Goal: Task Accomplishment & Management: Use online tool/utility

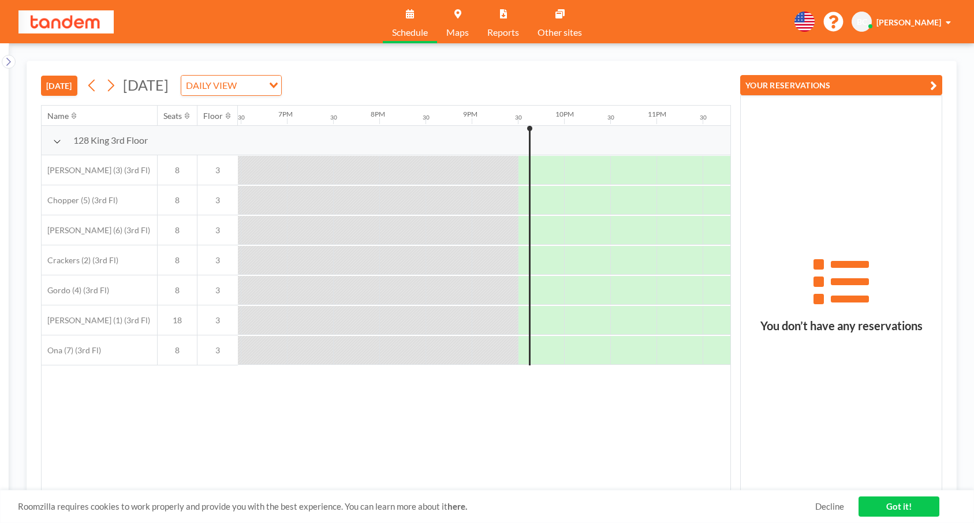
scroll to position [0, 1727]
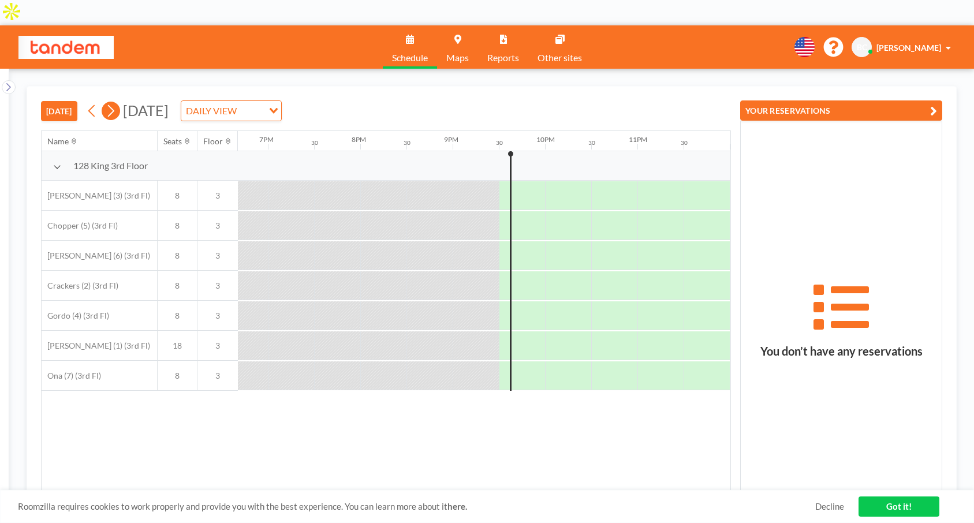
click at [112, 102] on icon at bounding box center [110, 110] width 11 height 17
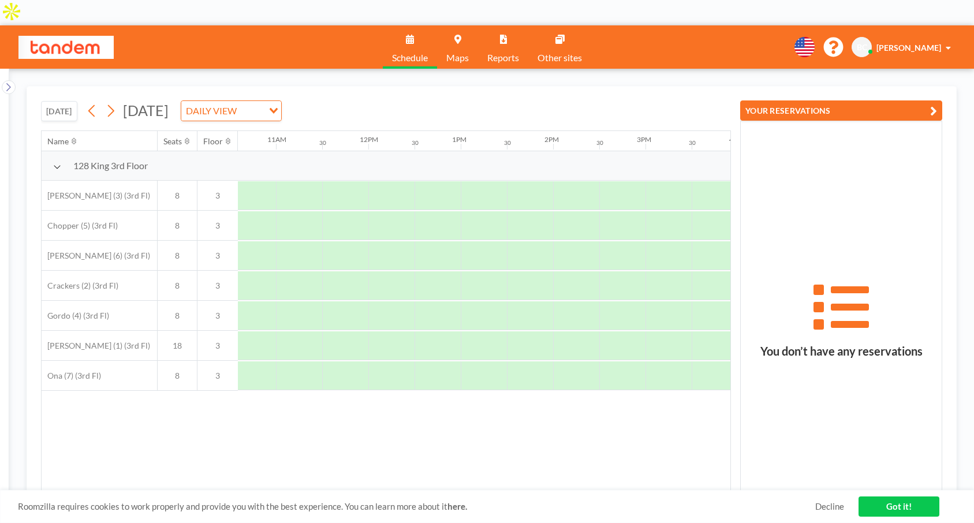
scroll to position [0, 973]
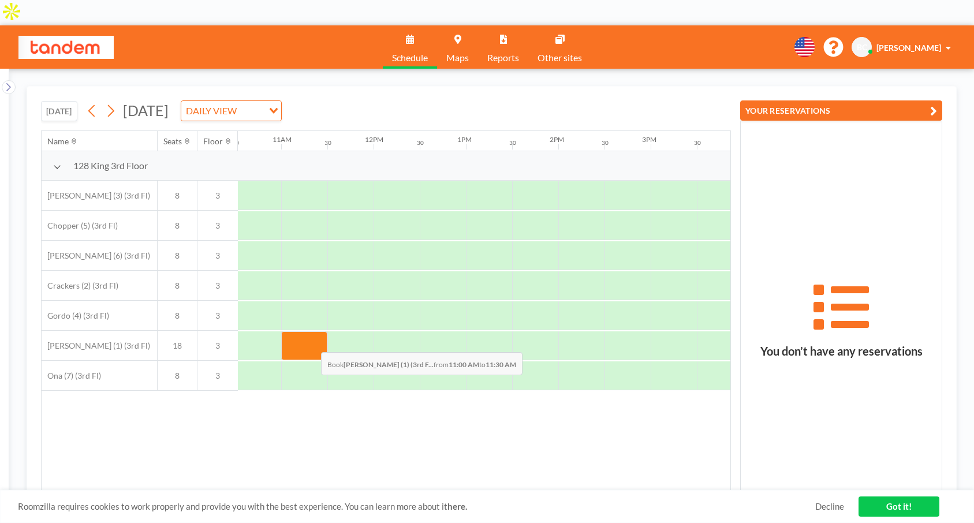
click at [312, 332] on div at bounding box center [304, 346] width 46 height 29
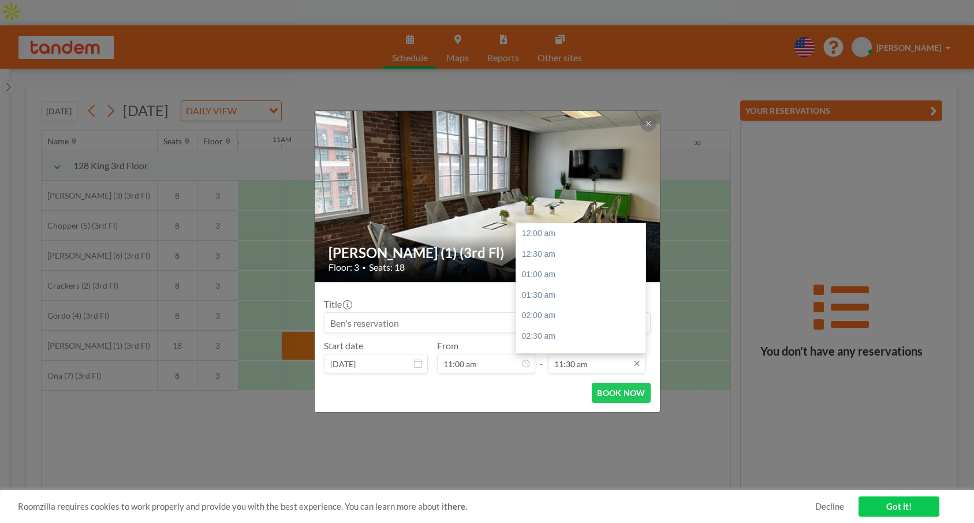
scroll to position [473, 0]
click at [556, 253] on div "12:00 pm" at bounding box center [580, 254] width 129 height 21
type input "12:00 pm"
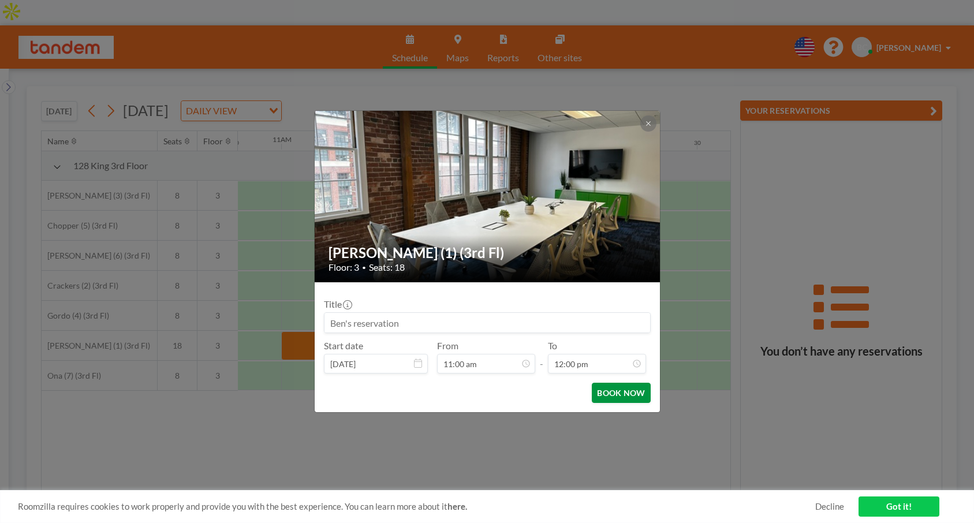
click at [609, 392] on button "BOOK NOW" at bounding box center [621, 393] width 58 height 20
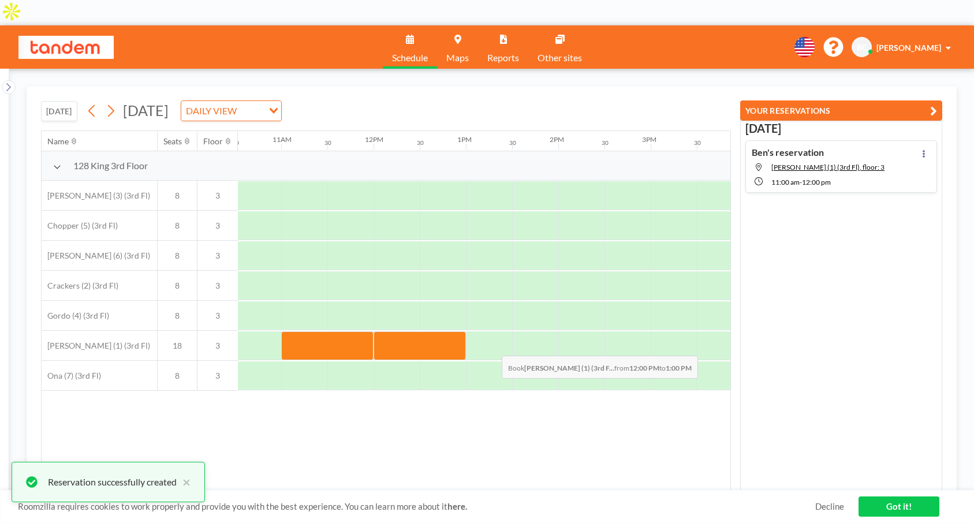
drag, startPoint x: 412, startPoint y: 319, endPoint x: 493, endPoint y: 322, distance: 80.9
click at [493, 331] on div at bounding box center [374, 346] width 2218 height 30
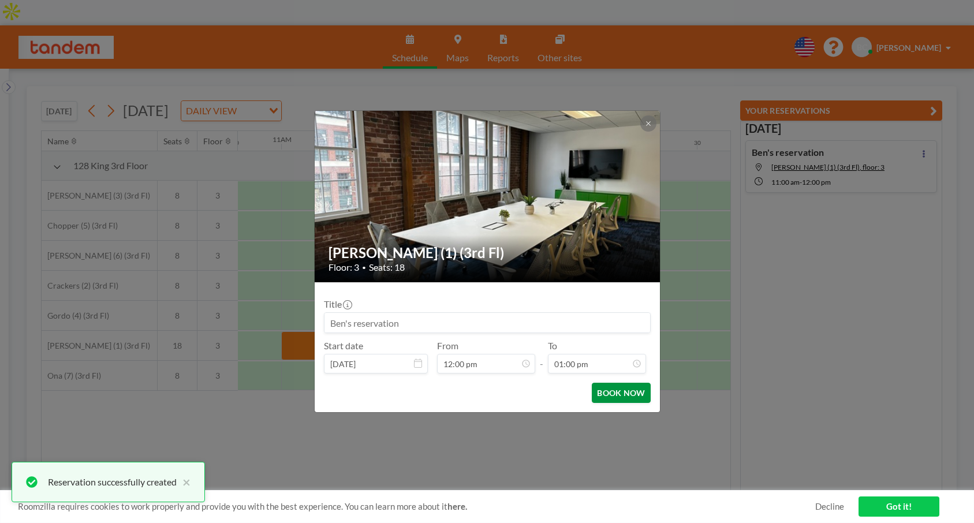
scroll to position [534, 0]
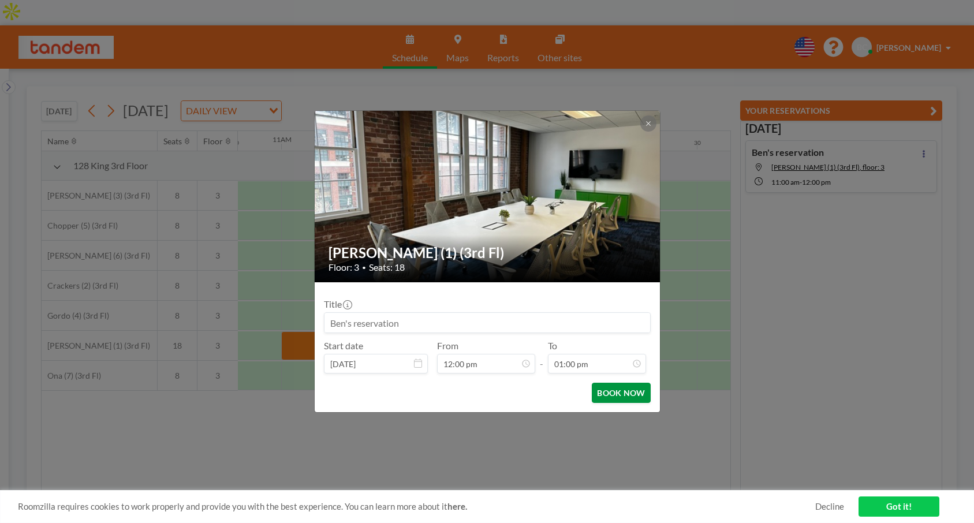
click at [616, 397] on button "BOOK NOW" at bounding box center [621, 393] width 58 height 20
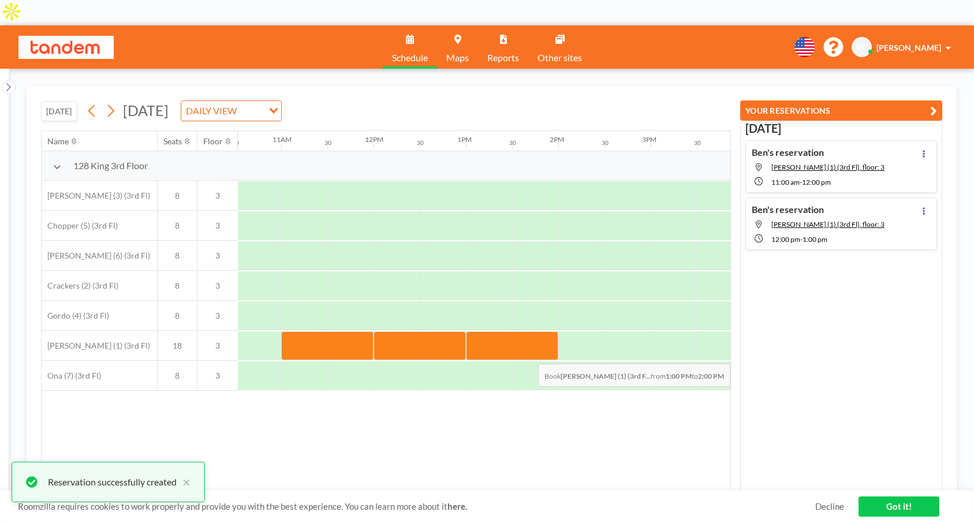
drag, startPoint x: 495, startPoint y: 325, endPoint x: 582, endPoint y: 330, distance: 86.8
click at [582, 331] on div at bounding box center [374, 346] width 2218 height 30
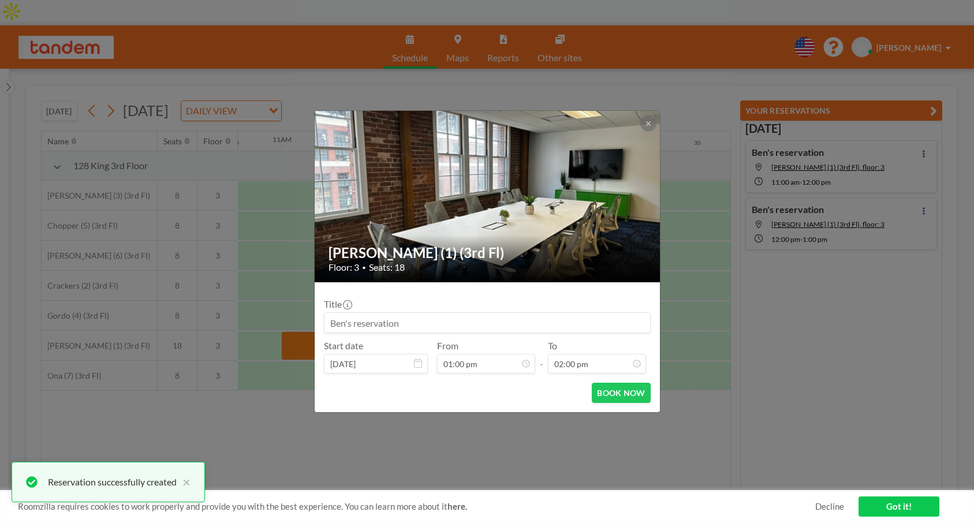
scroll to position [576, 0]
click at [620, 393] on button "BOOK NOW" at bounding box center [621, 393] width 58 height 20
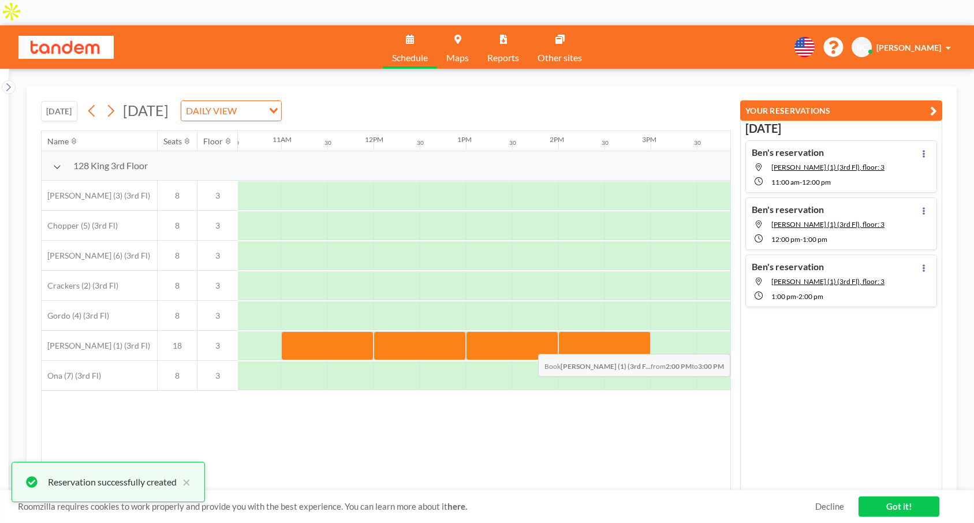
drag, startPoint x: 578, startPoint y: 318, endPoint x: 642, endPoint y: 320, distance: 64.7
click at [642, 332] on div at bounding box center [605, 346] width 92 height 29
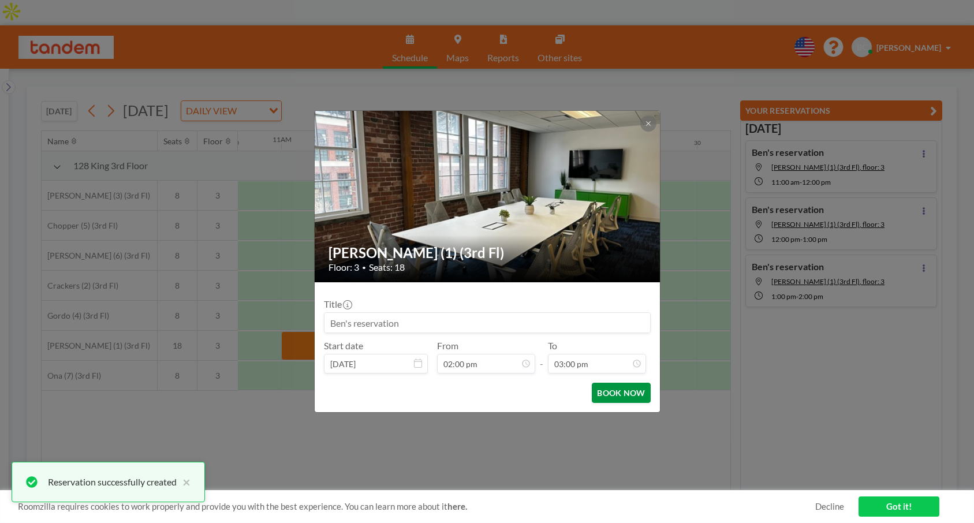
click at [629, 397] on button "BOOK NOW" at bounding box center [621, 393] width 58 height 20
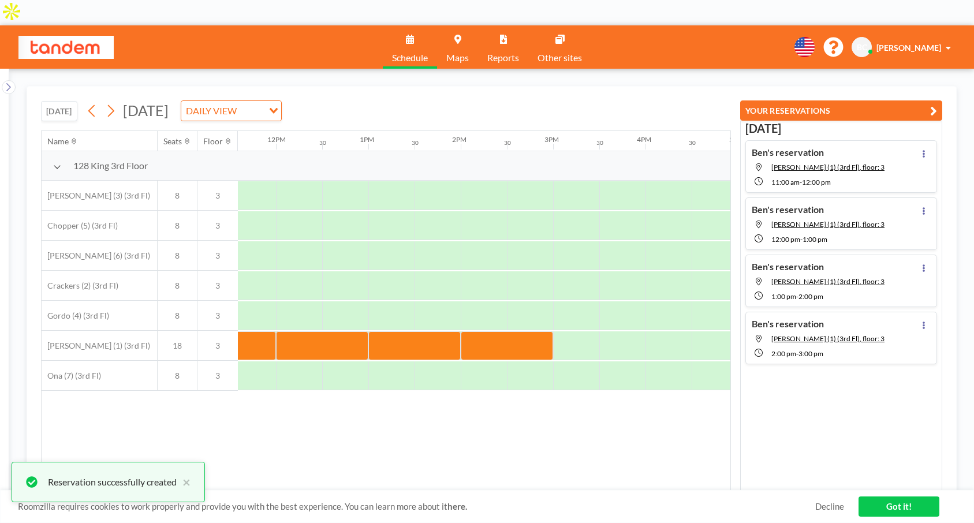
scroll to position [0, 1077]
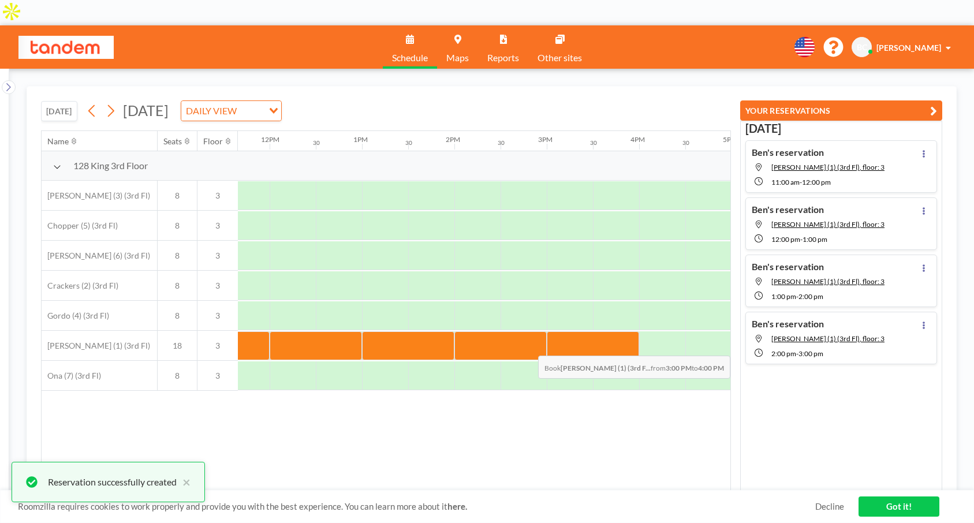
drag, startPoint x: 577, startPoint y: 319, endPoint x: 623, endPoint y: 321, distance: 46.2
click at [623, 332] on div at bounding box center [593, 346] width 92 height 29
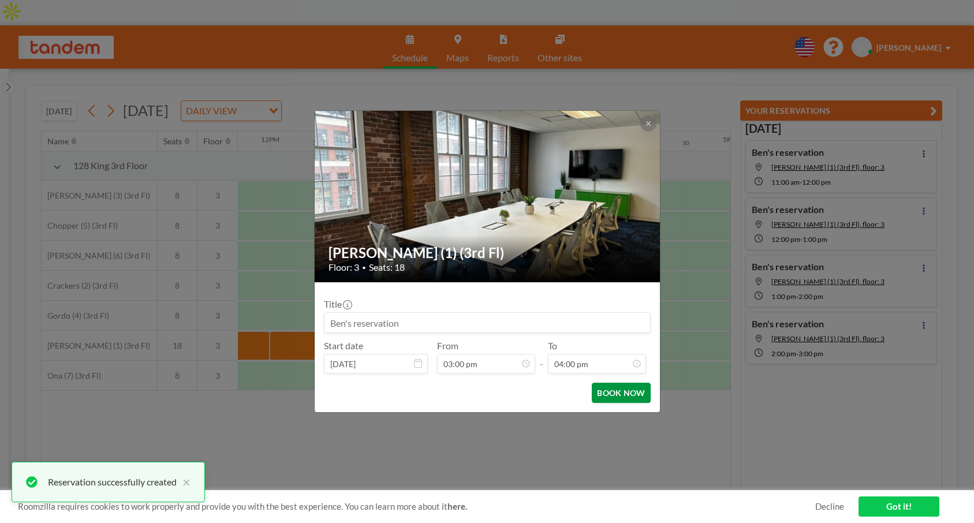
click at [634, 397] on button "BOOK NOW" at bounding box center [621, 393] width 58 height 20
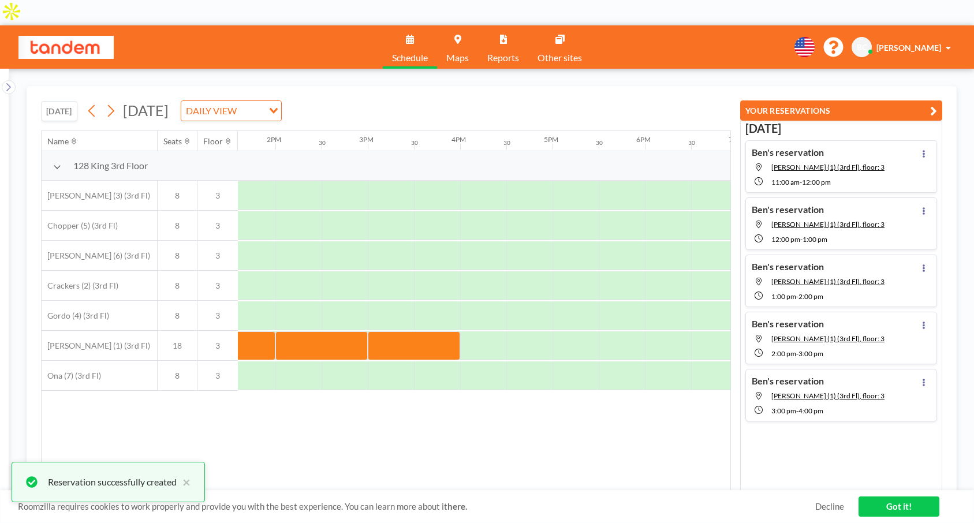
scroll to position [0, 1266]
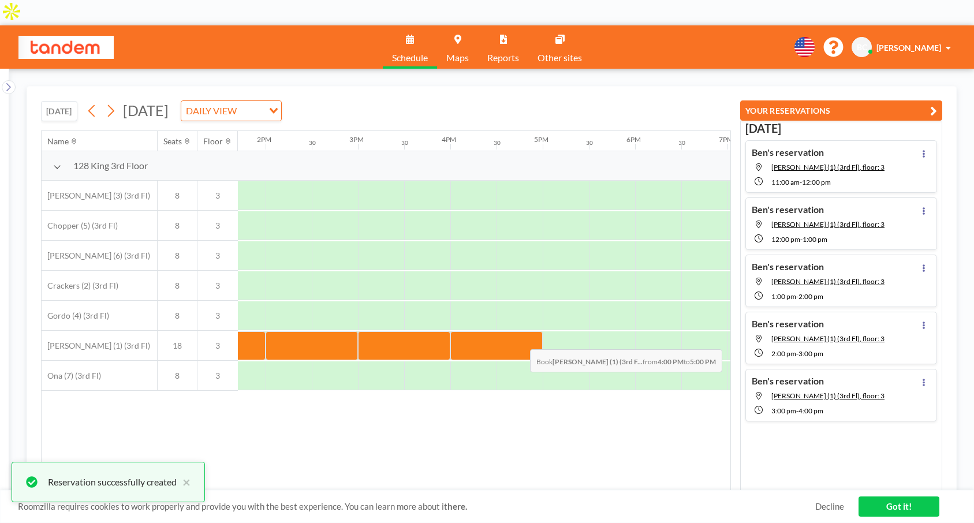
drag, startPoint x: 479, startPoint y: 313, endPoint x: 523, endPoint y: 317, distance: 44.0
click at [523, 332] on div at bounding box center [497, 346] width 92 height 29
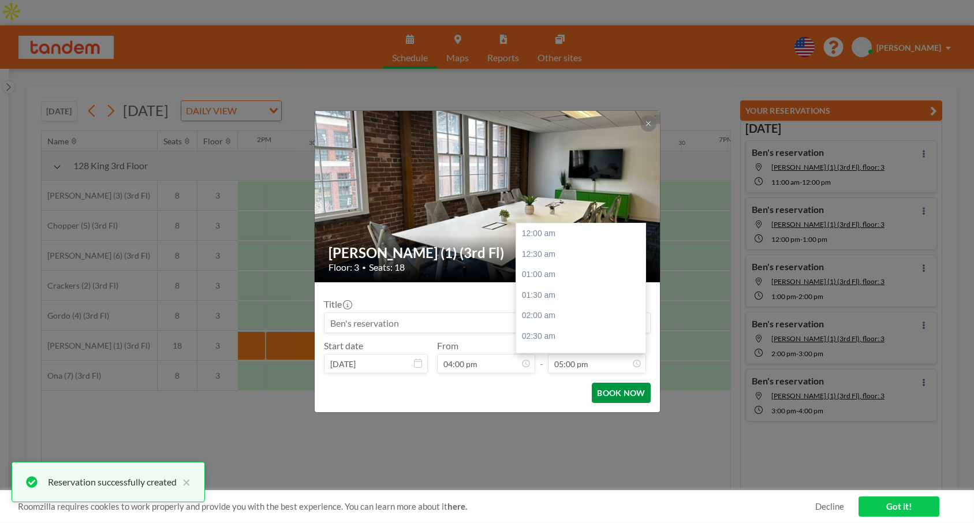
scroll to position [699, 0]
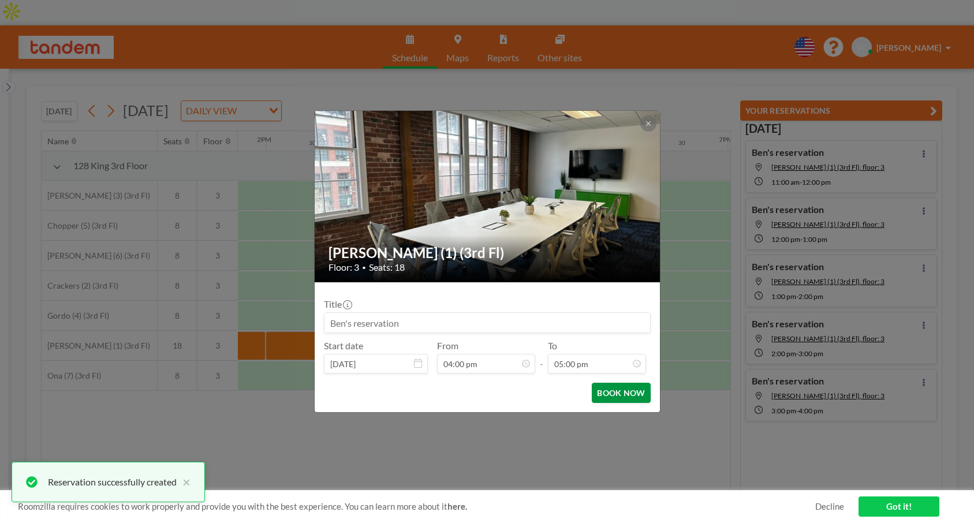
click at [615, 398] on button "BOOK NOW" at bounding box center [621, 393] width 58 height 20
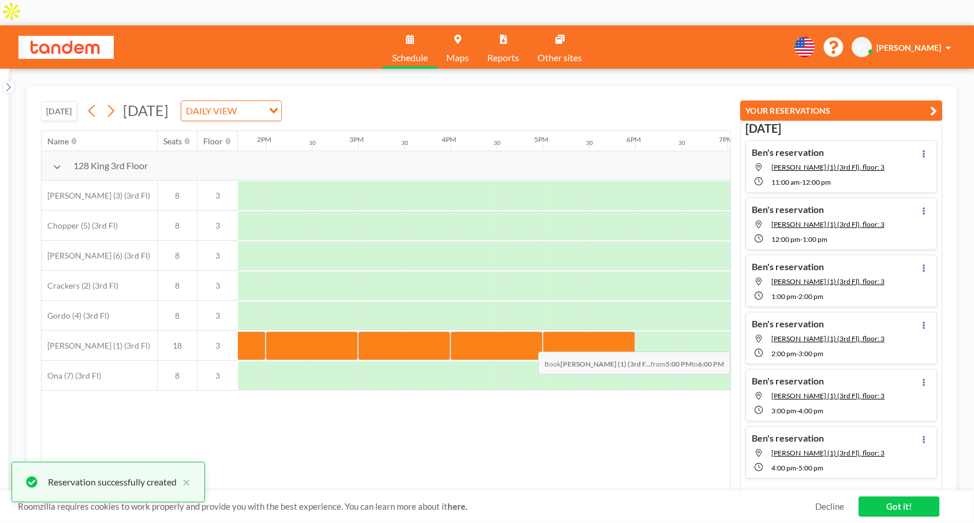
drag, startPoint x: 565, startPoint y: 333, endPoint x: 616, endPoint y: 318, distance: 53.2
click at [616, 332] on div at bounding box center [589, 346] width 92 height 29
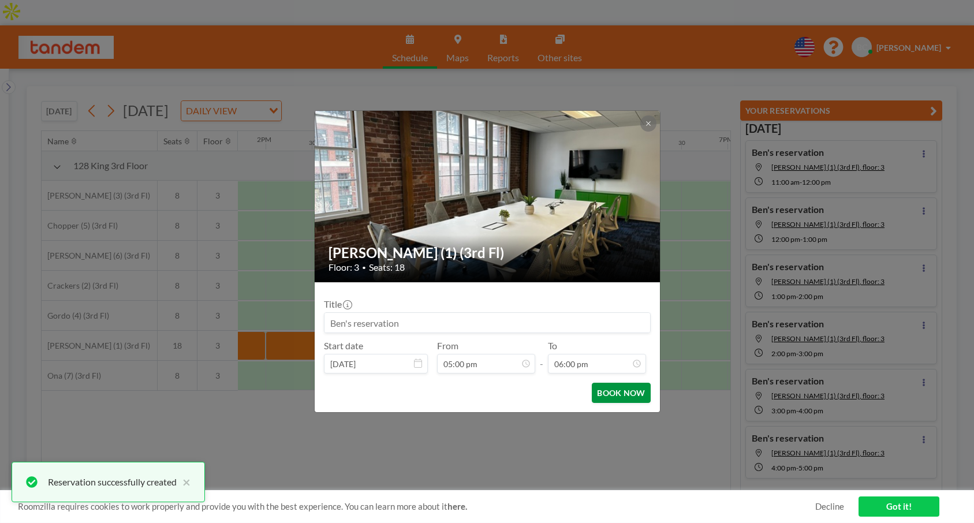
click at [631, 390] on button "BOOK NOW" at bounding box center [621, 393] width 58 height 20
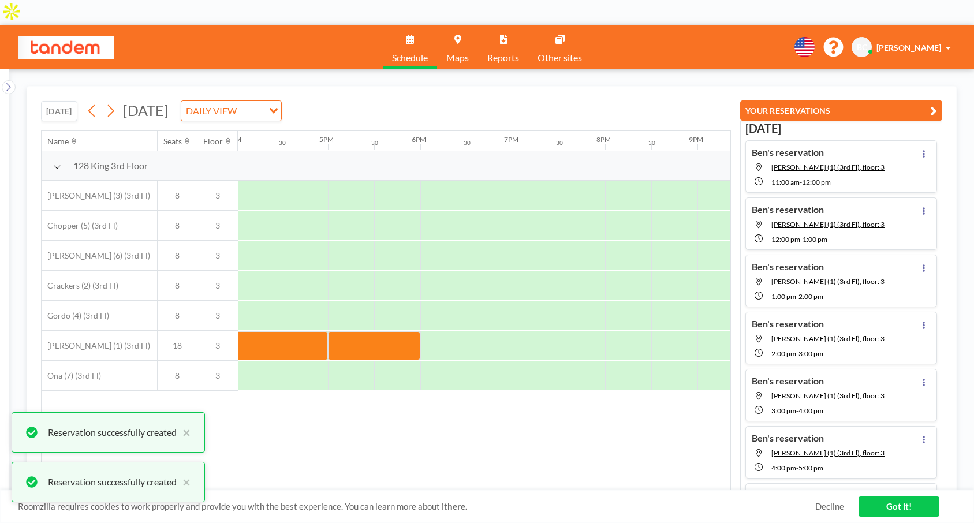
scroll to position [0, 1487]
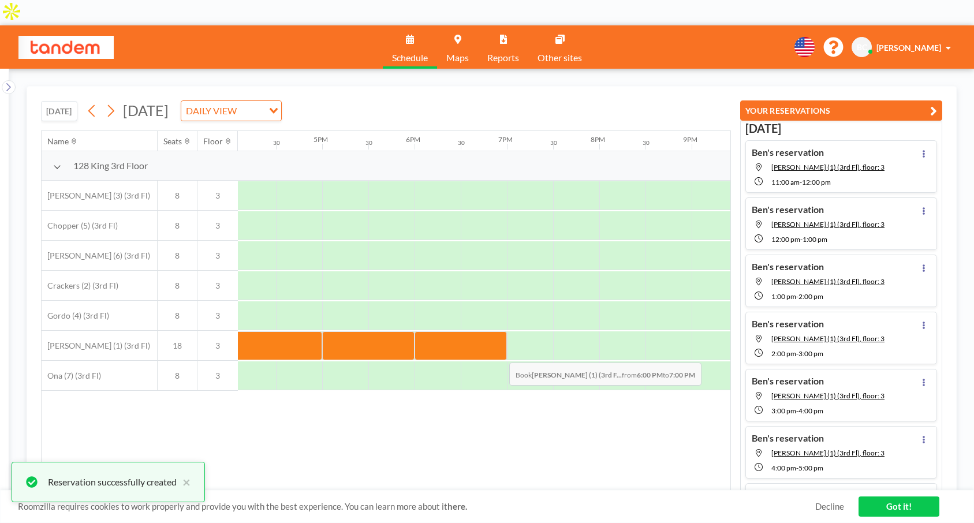
drag, startPoint x: 445, startPoint y: 325, endPoint x: 500, endPoint y: 329, distance: 55.6
click at [500, 332] on div at bounding box center [461, 346] width 92 height 29
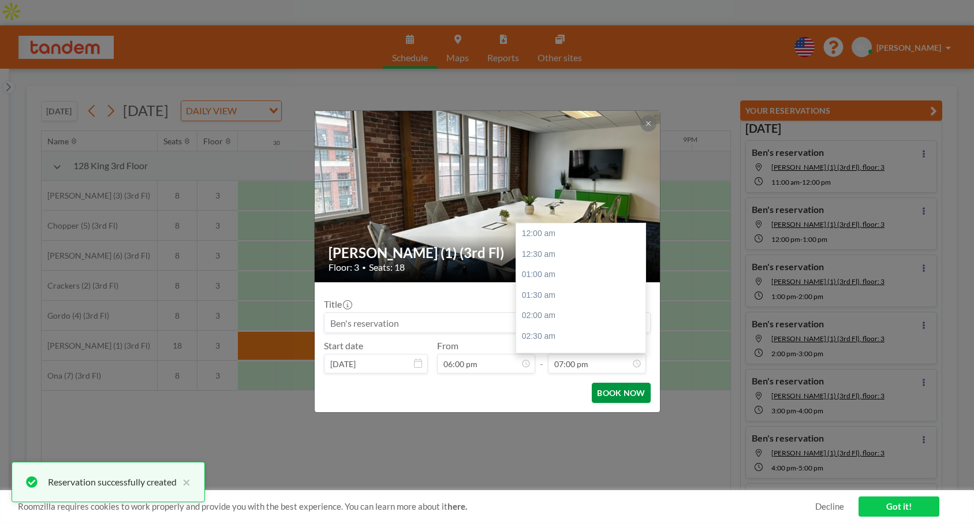
scroll to position [782, 0]
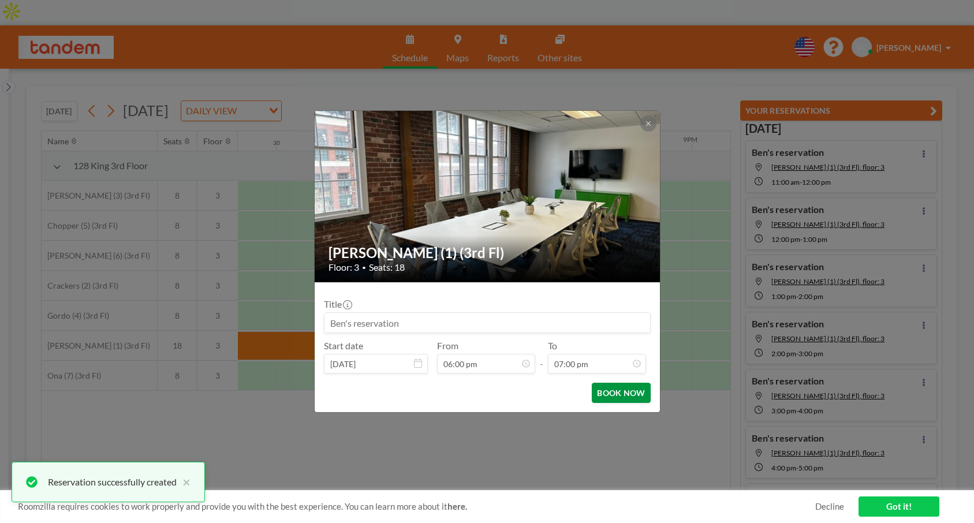
click at [617, 398] on button "BOOK NOW" at bounding box center [621, 393] width 58 height 20
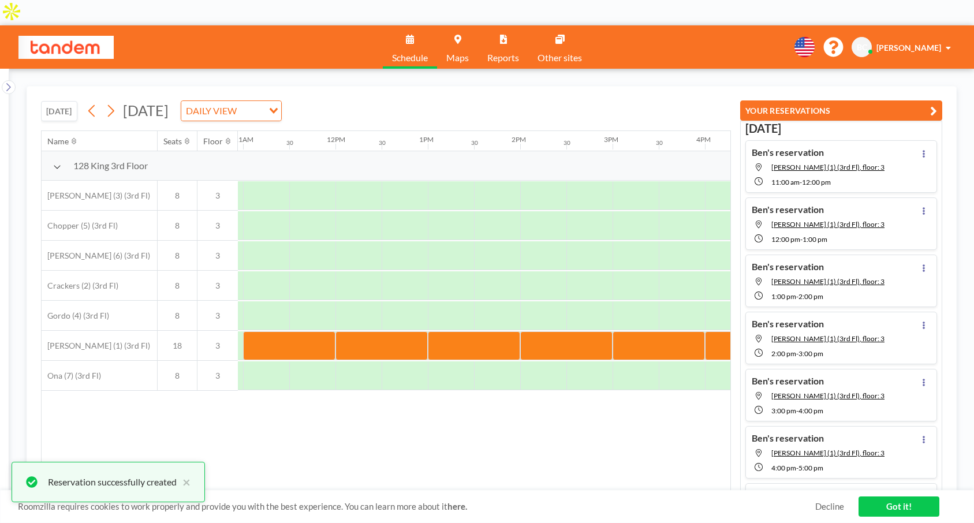
scroll to position [0, 1066]
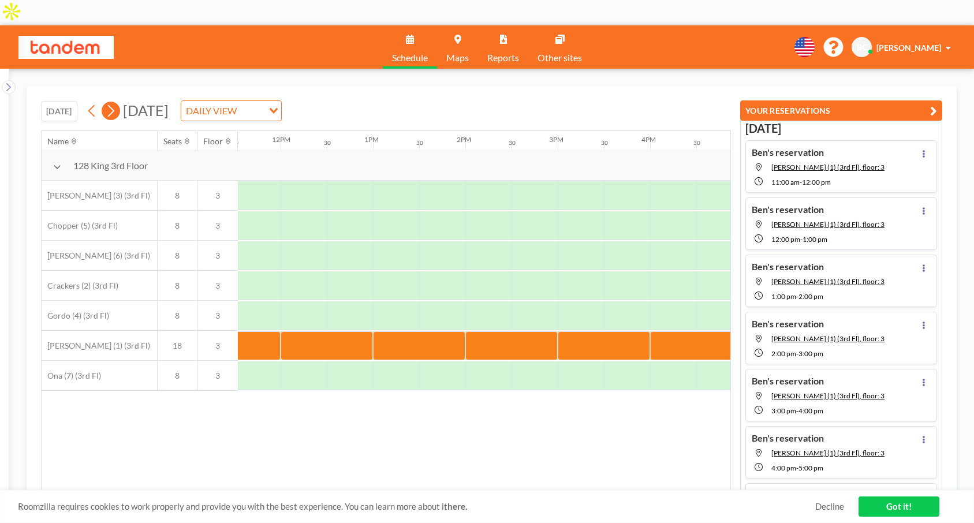
click at [113, 102] on icon at bounding box center [110, 110] width 11 height 17
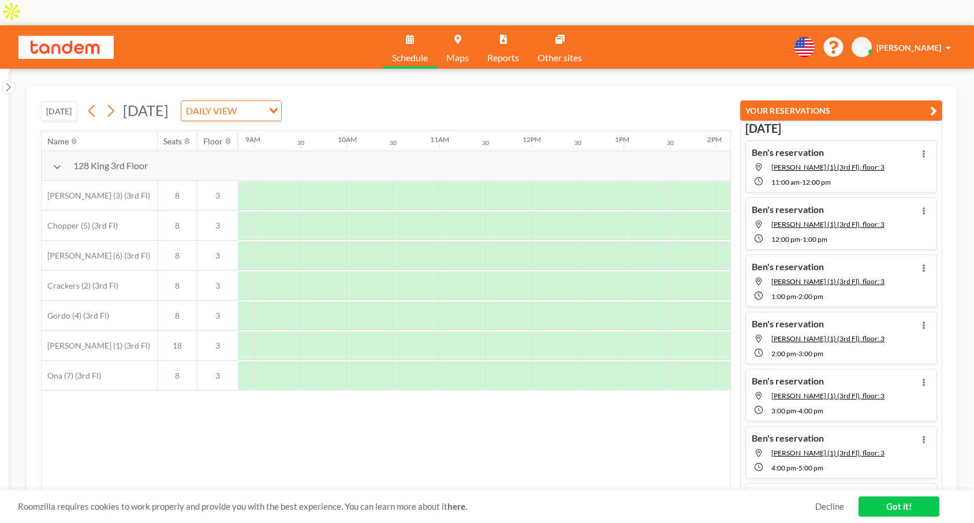
scroll to position [0, 821]
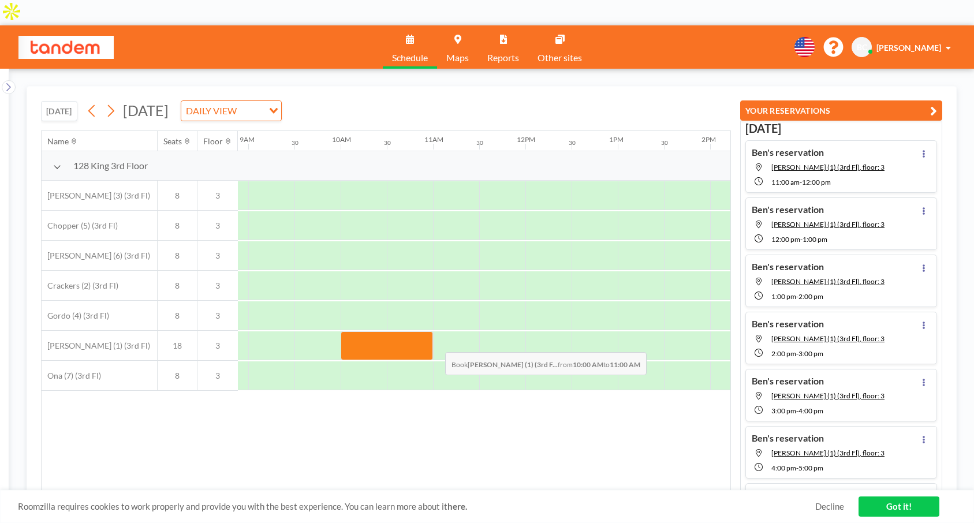
drag, startPoint x: 361, startPoint y: 317, endPoint x: 436, endPoint y: 318, distance: 75.1
click at [436, 331] on div at bounding box center [526, 346] width 2218 height 30
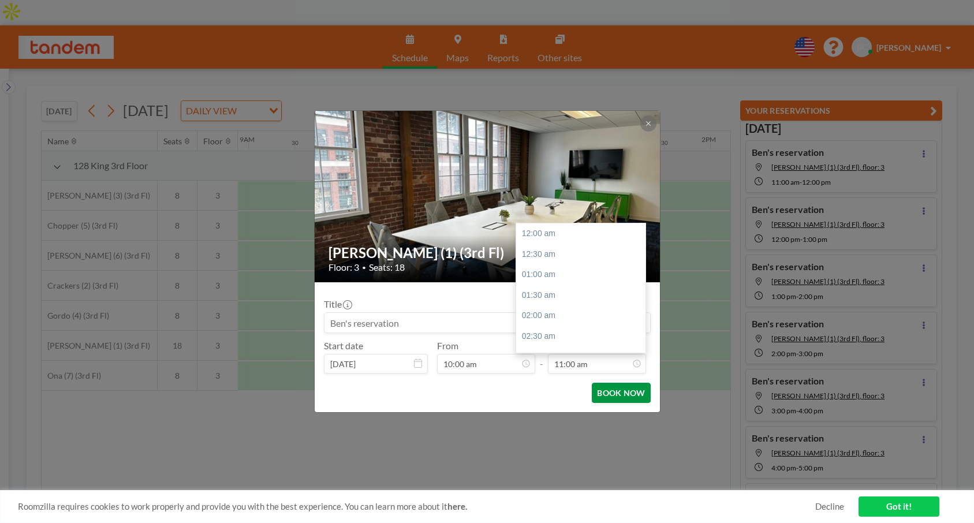
scroll to position [452, 0]
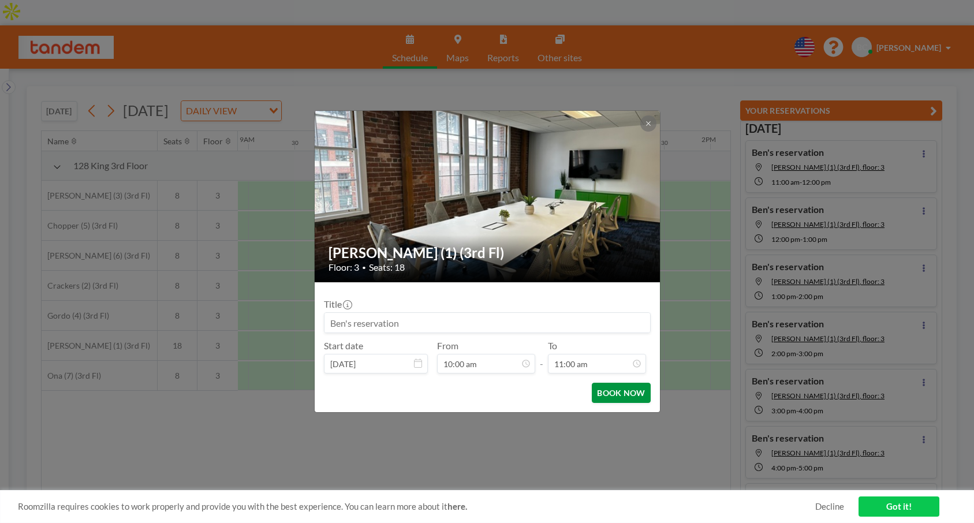
click at [616, 394] on button "BOOK NOW" at bounding box center [621, 393] width 58 height 20
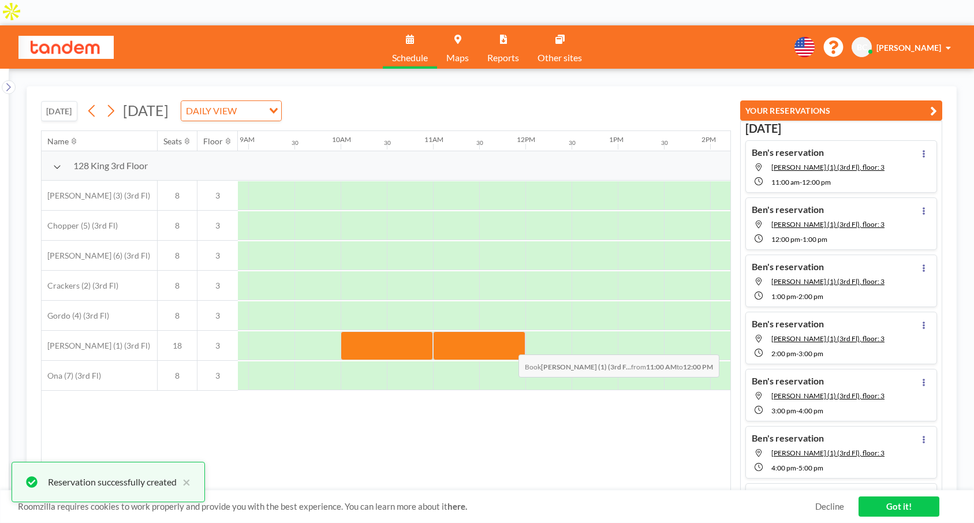
drag, startPoint x: 467, startPoint y: 334, endPoint x: 510, endPoint y: 321, distance: 44.8
click at [510, 332] on div at bounding box center [479, 346] width 92 height 29
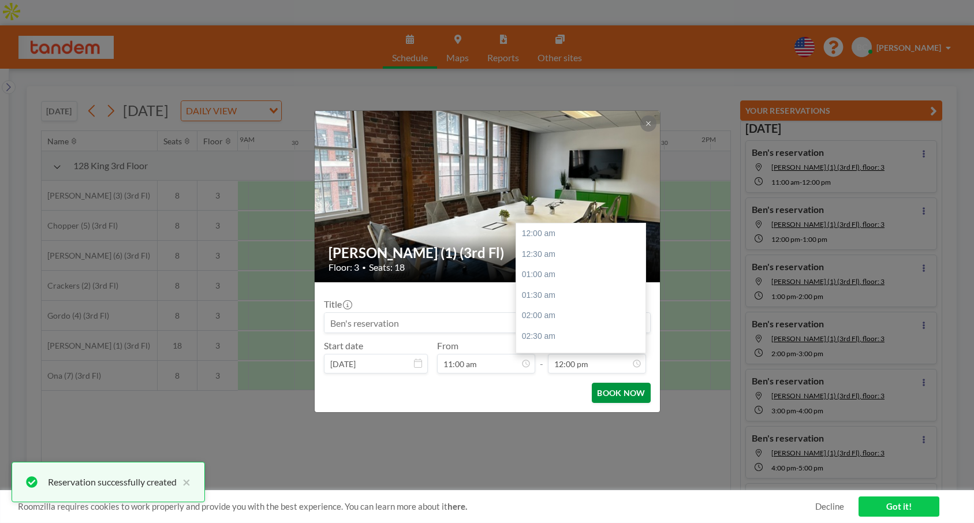
scroll to position [493, 0]
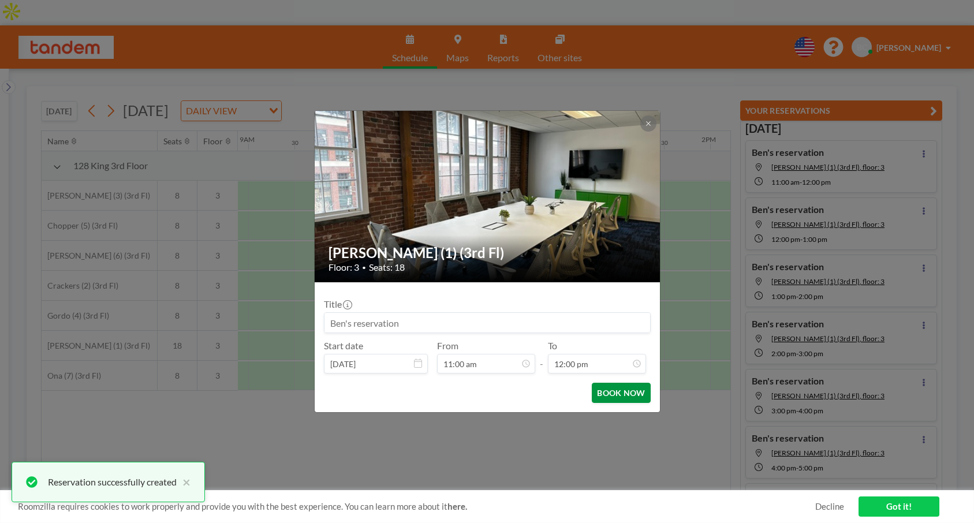
click at [614, 397] on button "BOOK NOW" at bounding box center [621, 393] width 58 height 20
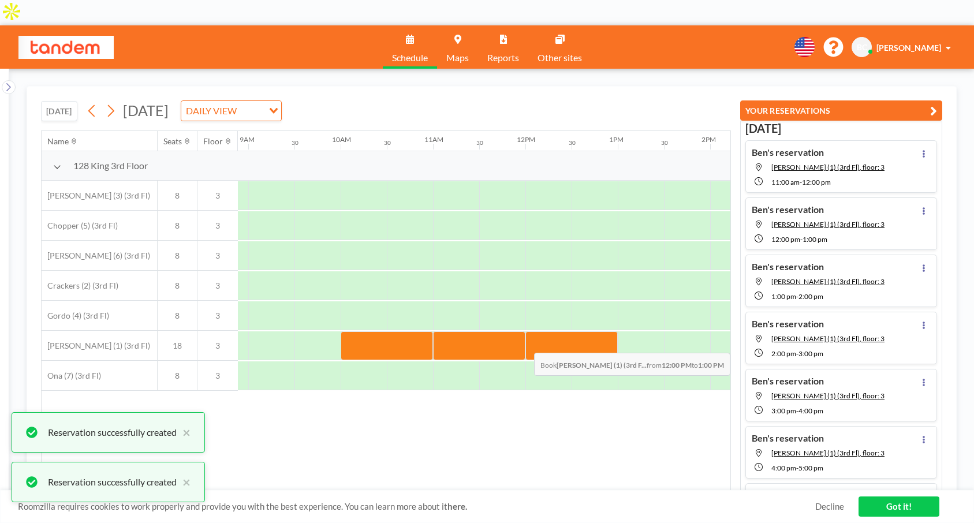
drag, startPoint x: 535, startPoint y: 316, endPoint x: 588, endPoint y: 318, distance: 52.6
click at [588, 332] on div at bounding box center [572, 346] width 92 height 29
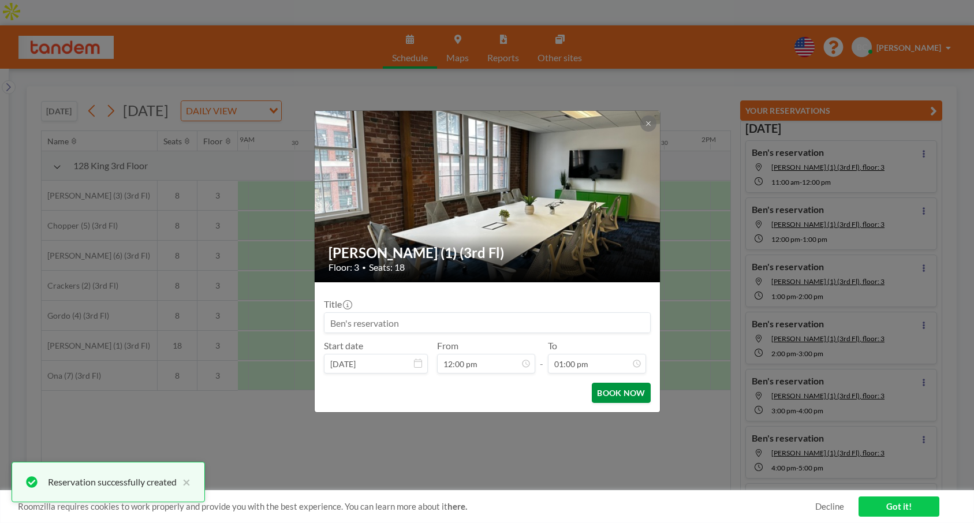
scroll to position [534, 0]
click at [620, 394] on button "BOOK NOW" at bounding box center [621, 393] width 58 height 20
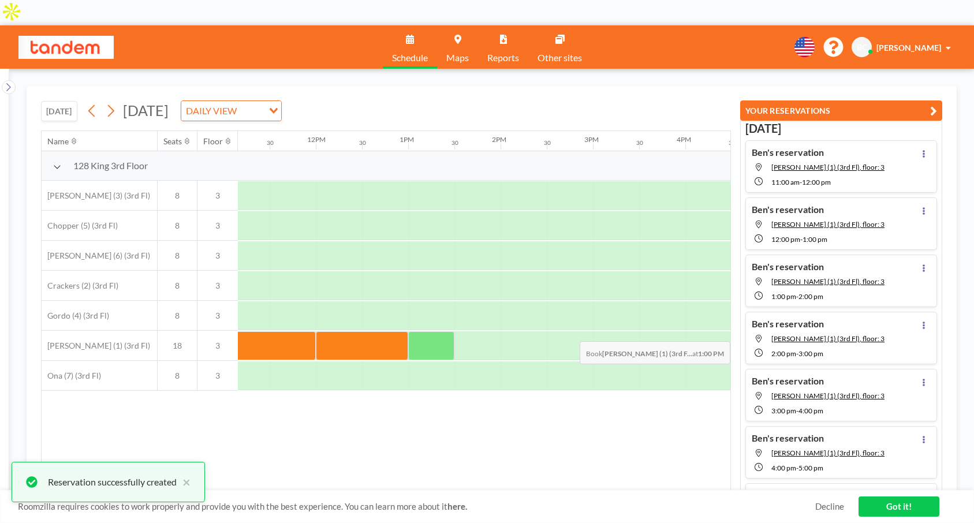
scroll to position [0, 1036]
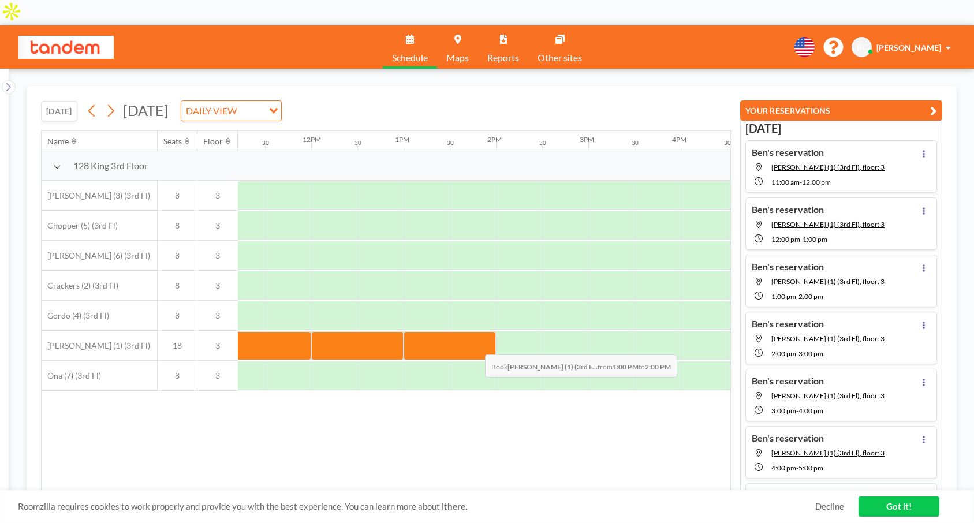
drag, startPoint x: 435, startPoint y: 319, endPoint x: 476, endPoint y: 321, distance: 41.0
click at [476, 332] on div at bounding box center [450, 346] width 92 height 29
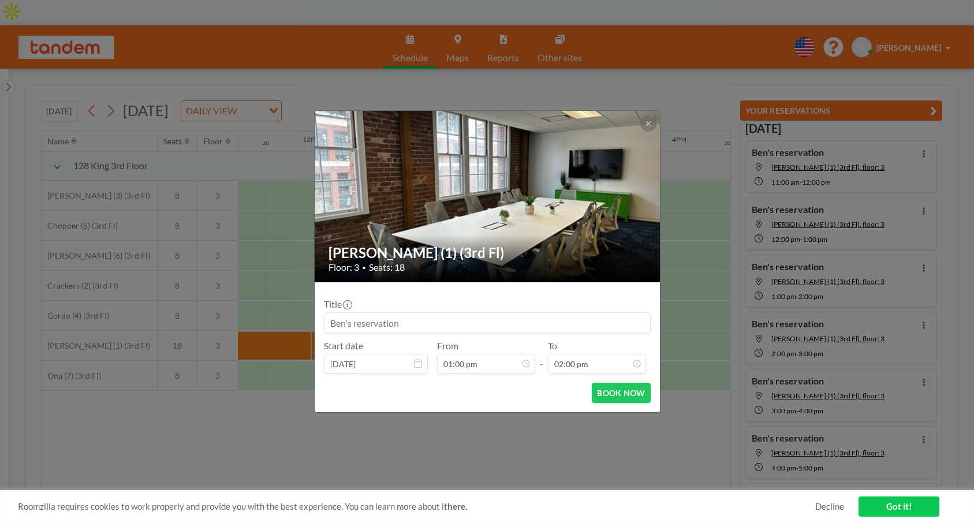
scroll to position [576, 0]
click at [611, 392] on button "BOOK NOW" at bounding box center [621, 393] width 58 height 20
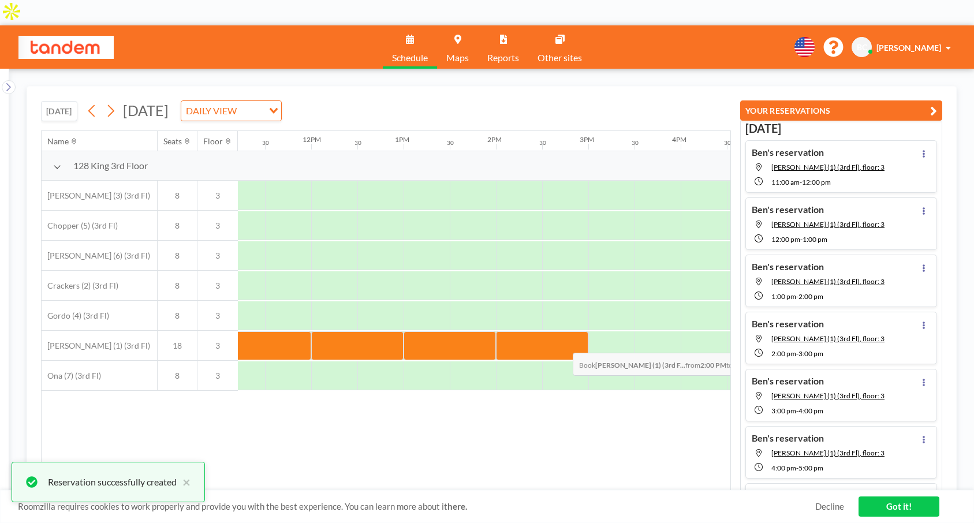
drag, startPoint x: 513, startPoint y: 319, endPoint x: 564, endPoint y: 319, distance: 50.8
click at [564, 332] on div at bounding box center [542, 346] width 92 height 29
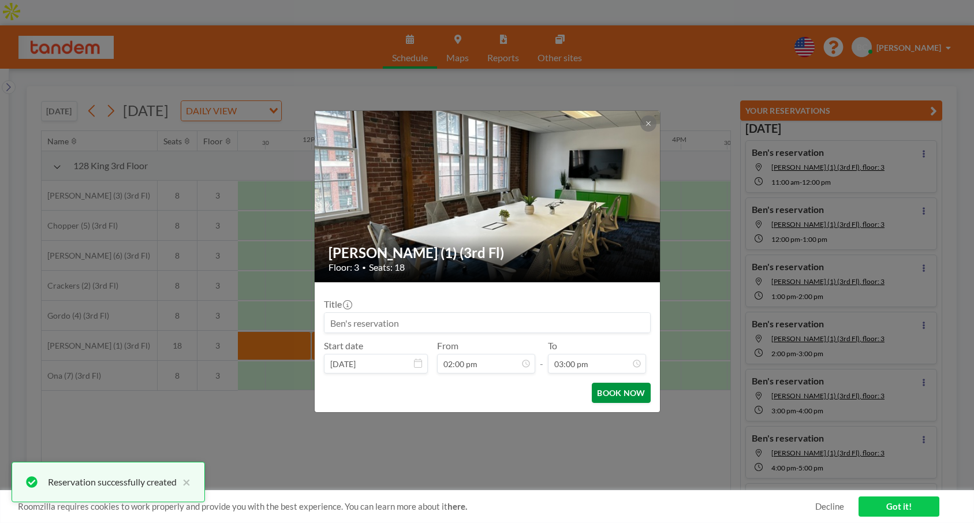
scroll to position [617, 0]
click at [627, 393] on button "BOOK NOW" at bounding box center [621, 393] width 58 height 20
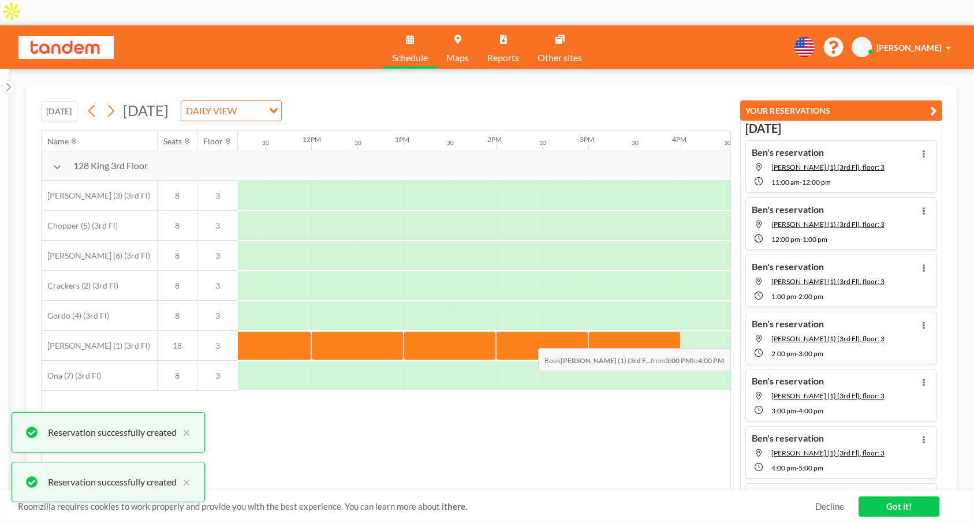
drag, startPoint x: 615, startPoint y: 314, endPoint x: 654, endPoint y: 314, distance: 38.7
click at [654, 332] on div at bounding box center [635, 346] width 92 height 29
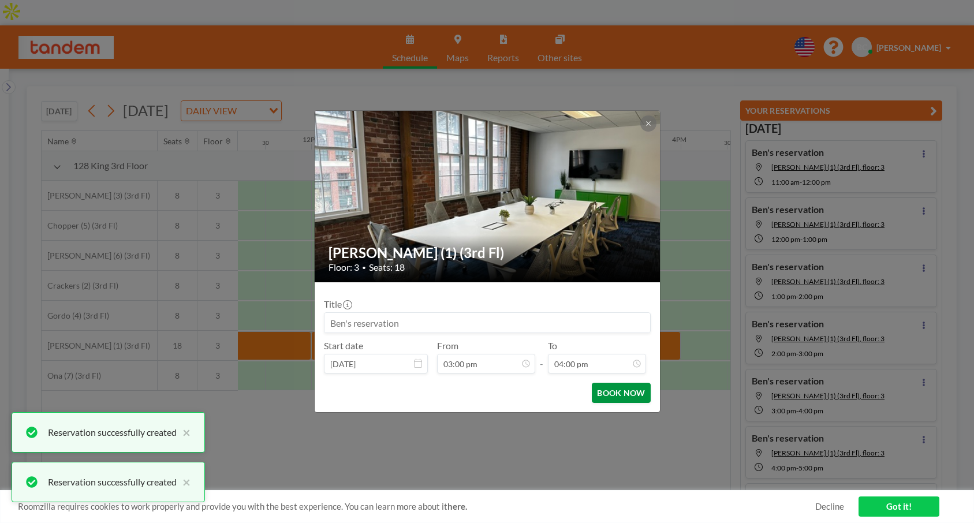
scroll to position [658, 0]
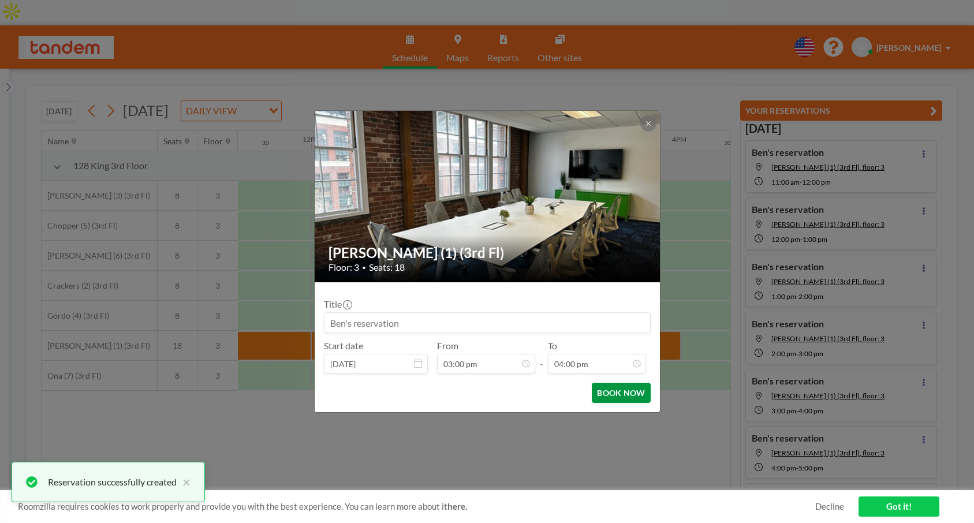
click at [623, 399] on button "BOOK NOW" at bounding box center [621, 393] width 58 height 20
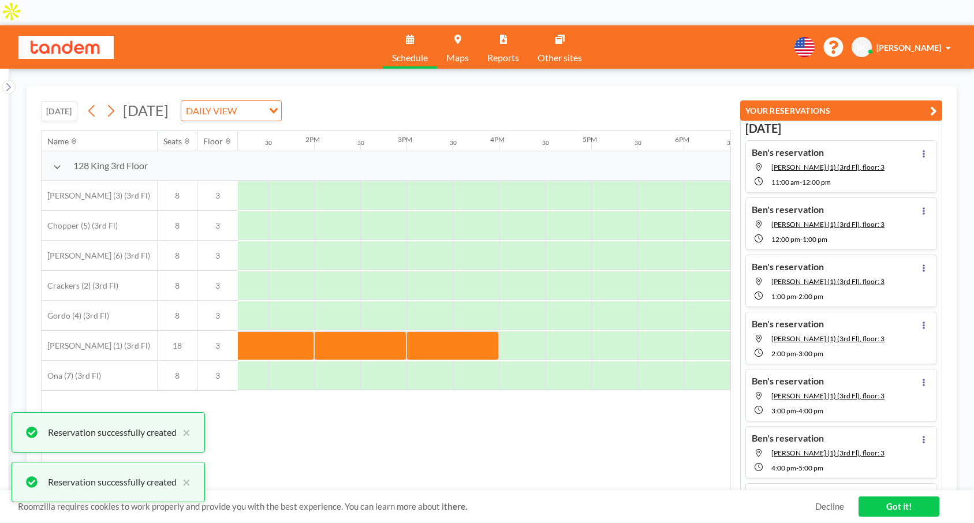
scroll to position [0, 1236]
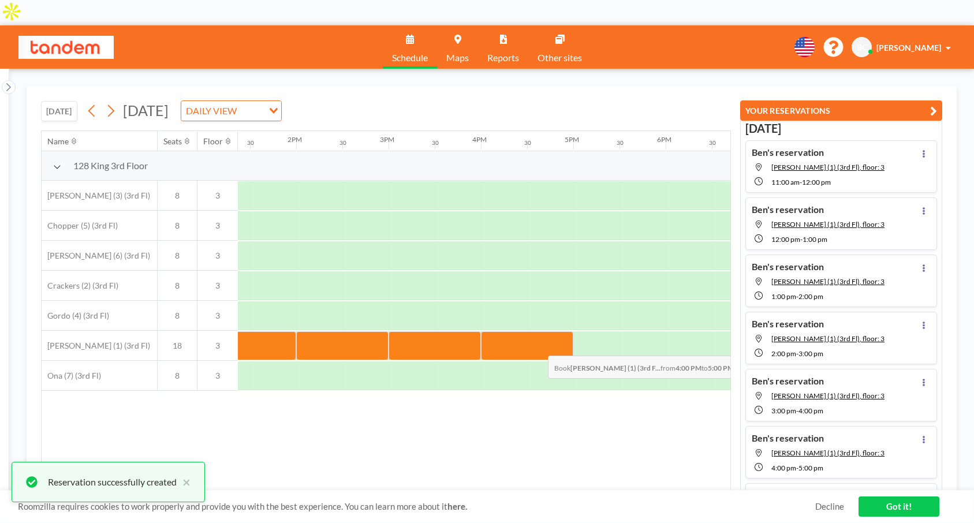
drag, startPoint x: 512, startPoint y: 321, endPoint x: 540, endPoint y: 322, distance: 27.2
click at [540, 332] on div at bounding box center [527, 346] width 92 height 29
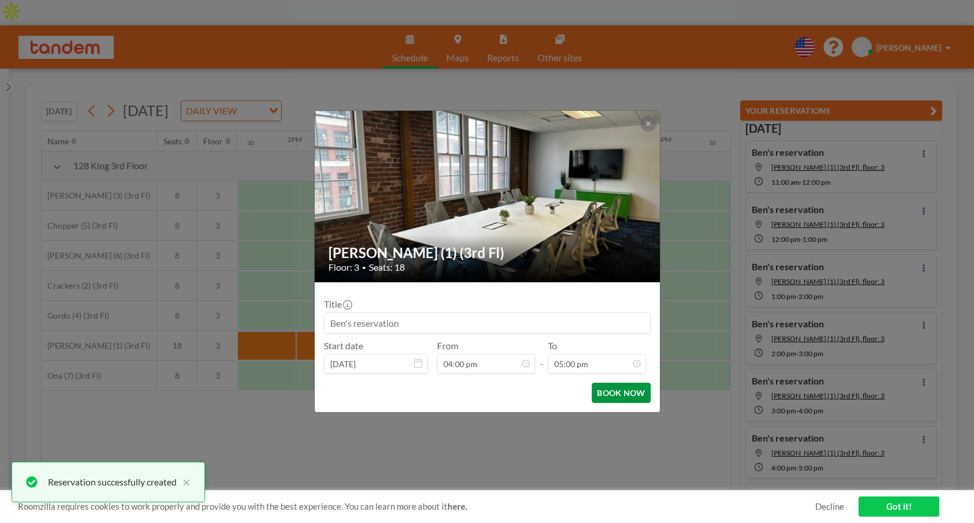
scroll to position [699, 0]
click at [627, 392] on button "BOOK NOW" at bounding box center [621, 393] width 58 height 20
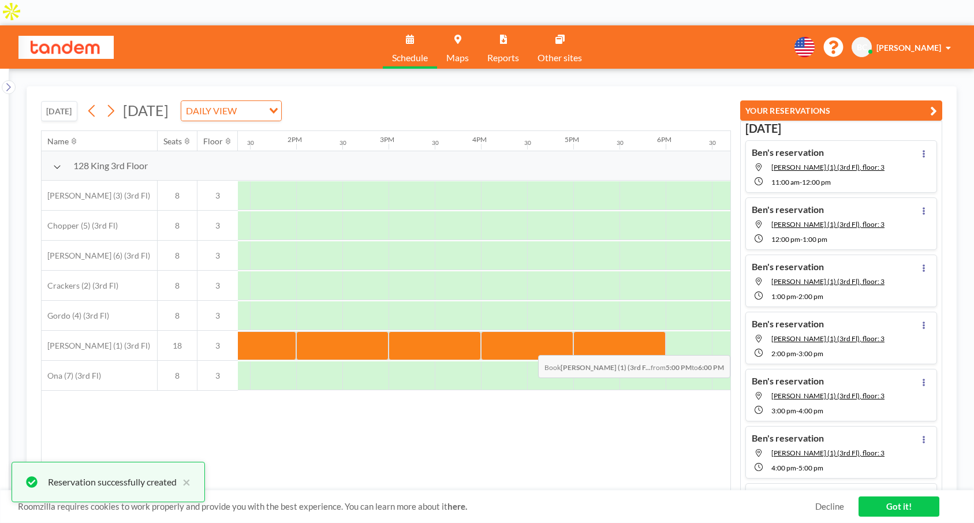
drag, startPoint x: 600, startPoint y: 323, endPoint x: 629, endPoint y: 321, distance: 29.5
click at [629, 332] on div at bounding box center [620, 346] width 92 height 29
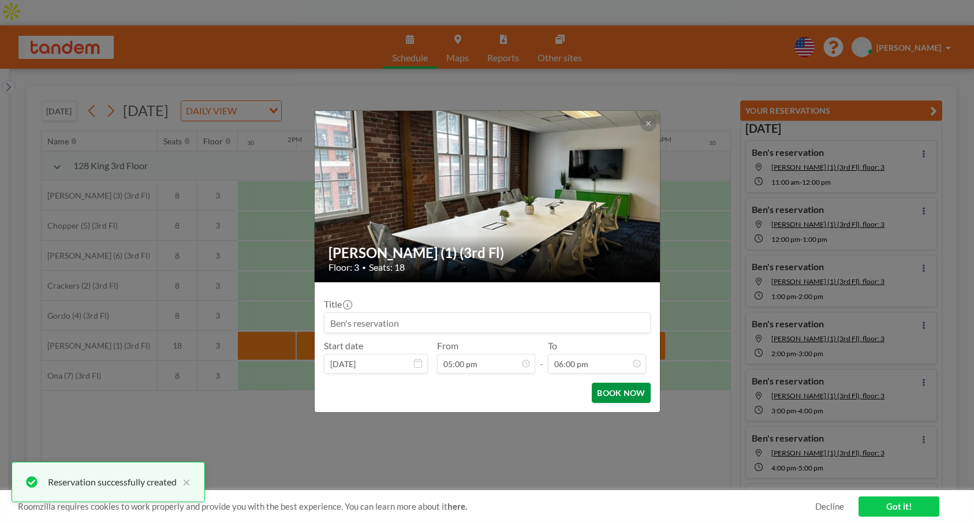
scroll to position [740, 0]
click at [631, 395] on button "BOOK NOW" at bounding box center [621, 393] width 58 height 20
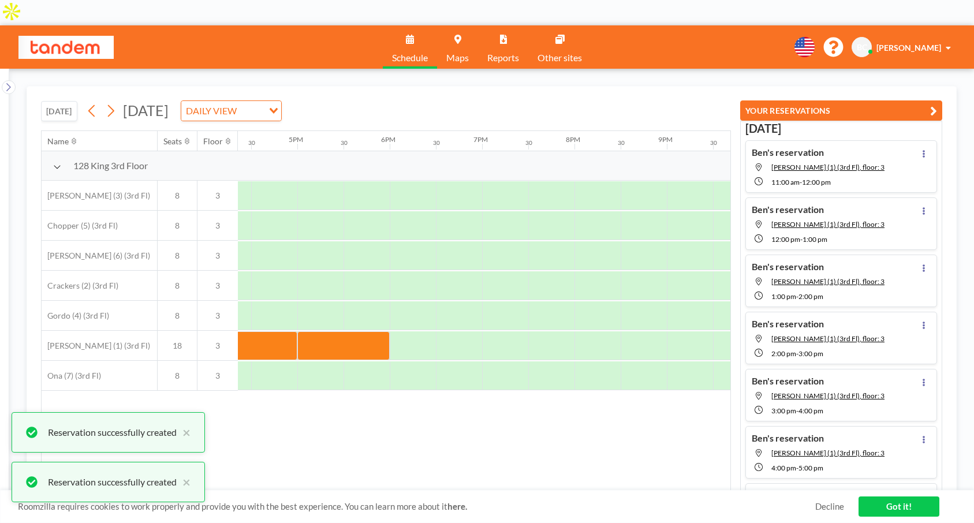
scroll to position [0, 1522]
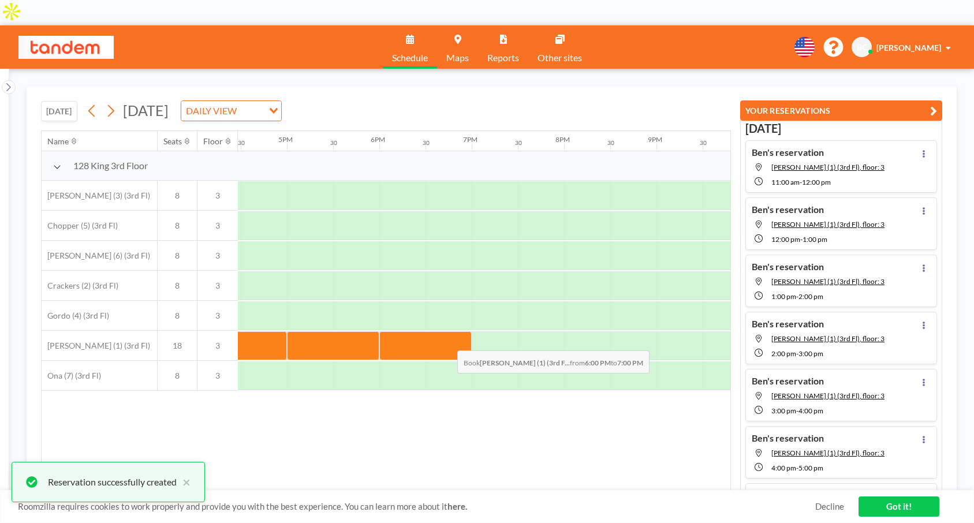
drag, startPoint x: 412, startPoint y: 316, endPoint x: 448, endPoint y: 317, distance: 36.4
click at [448, 332] on div at bounding box center [425, 346] width 92 height 29
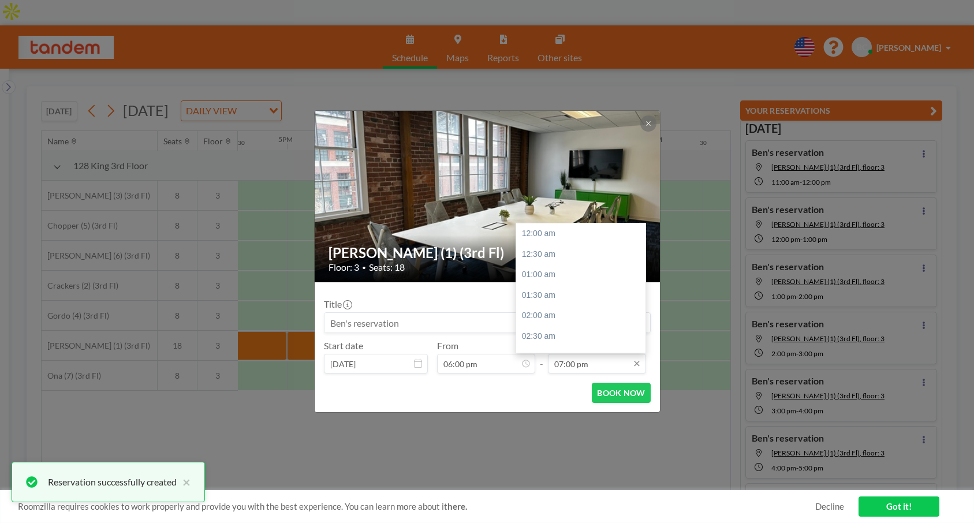
scroll to position [782, 0]
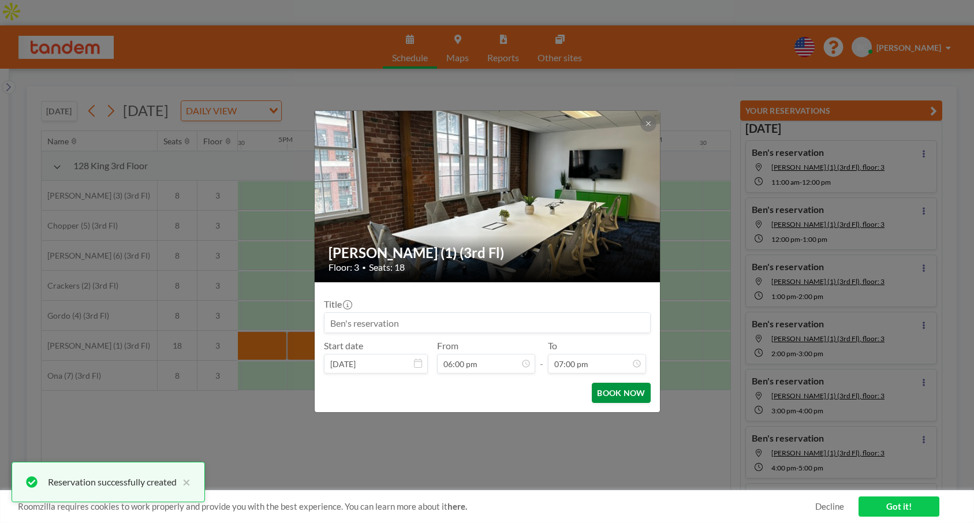
click at [620, 390] on button "BOOK NOW" at bounding box center [621, 393] width 58 height 20
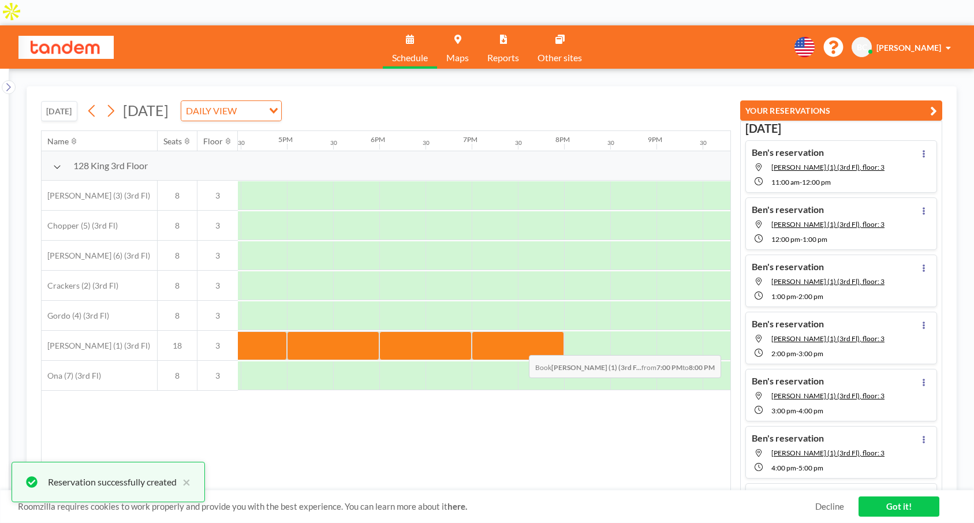
drag, startPoint x: 489, startPoint y: 319, endPoint x: 520, endPoint y: 321, distance: 30.7
click at [520, 332] on div at bounding box center [518, 346] width 92 height 29
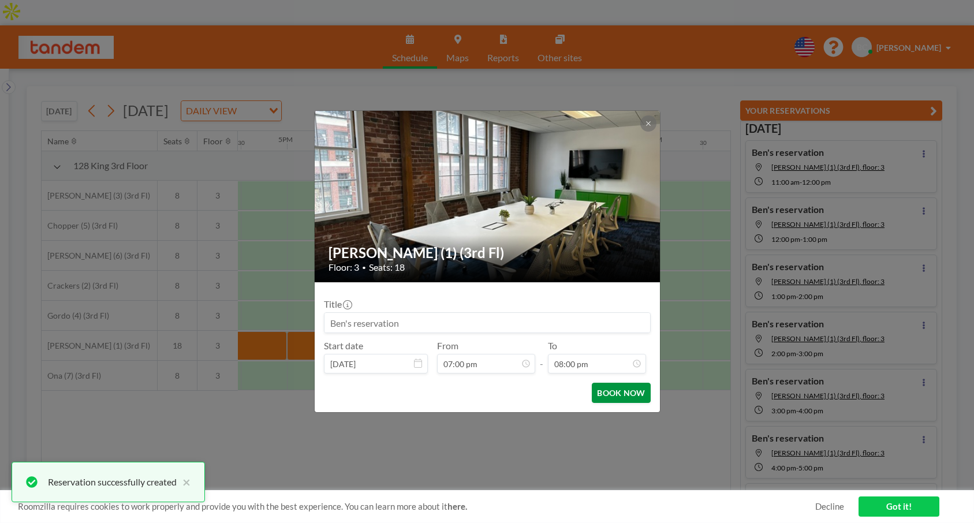
scroll to position [823, 0]
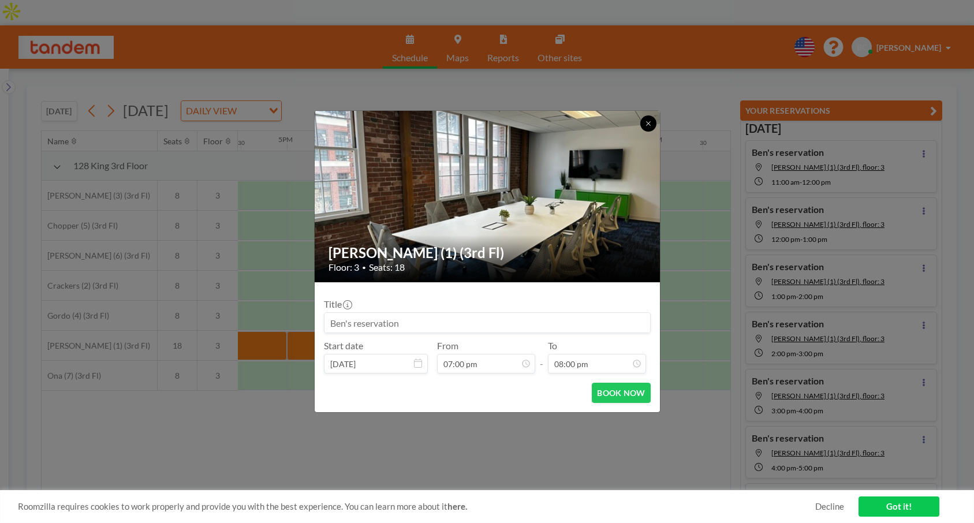
click at [652, 121] on button at bounding box center [649, 124] width 16 height 16
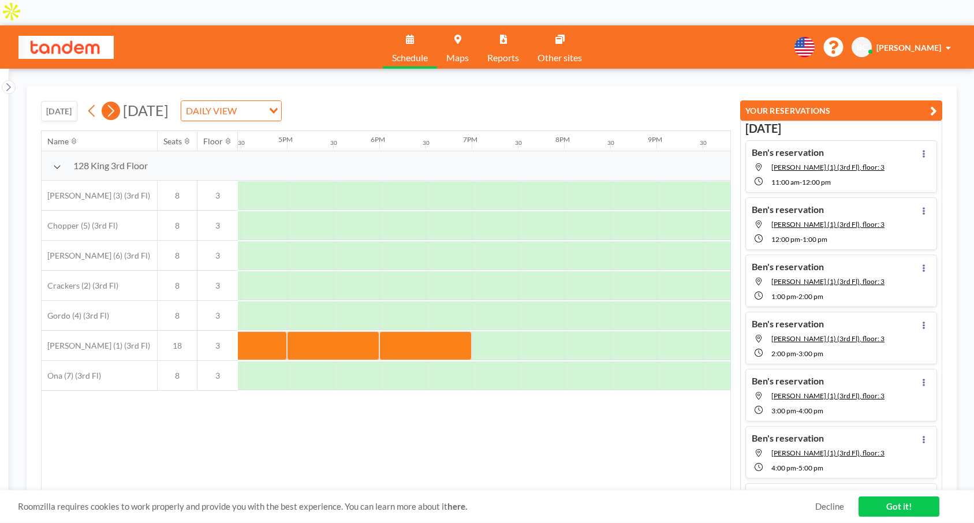
click at [116, 102] on icon at bounding box center [110, 110] width 11 height 17
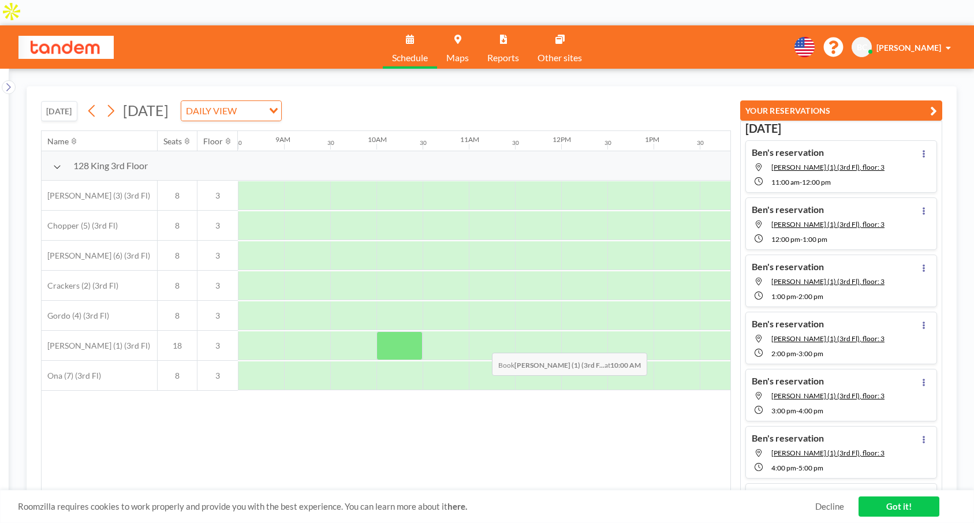
scroll to position [0, 794]
drag, startPoint x: 379, startPoint y: 321, endPoint x: 431, endPoint y: 321, distance: 52.0
click at [431, 332] on div at bounding box center [414, 346] width 92 height 29
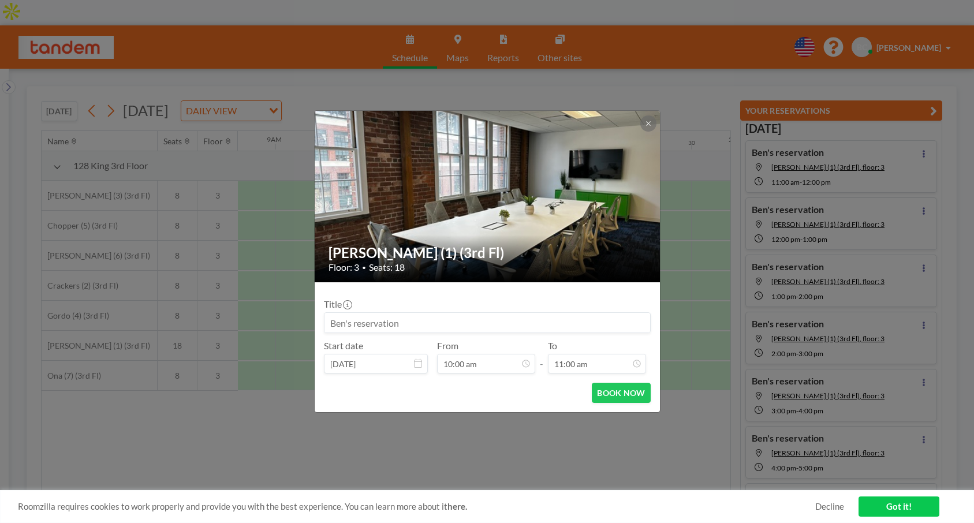
scroll to position [452, 0]
click at [636, 396] on button "BOOK NOW" at bounding box center [621, 393] width 58 height 20
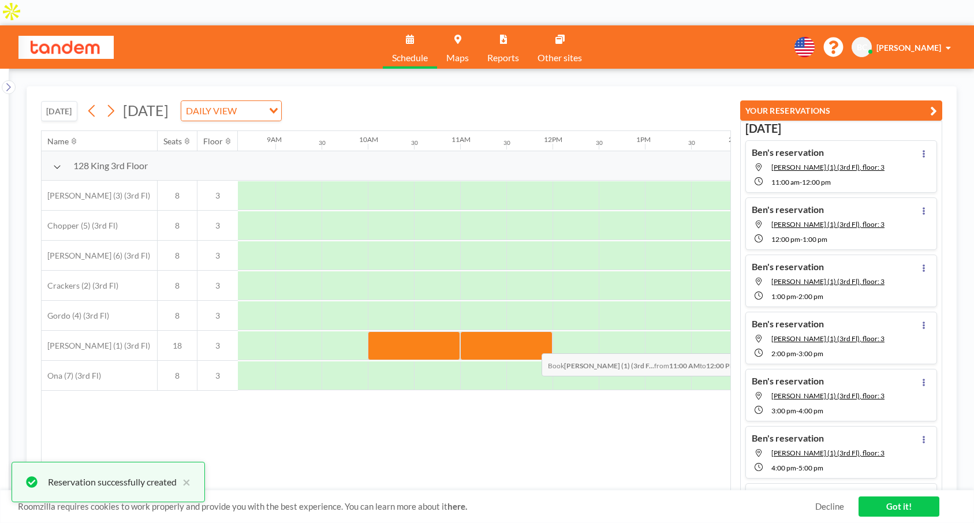
drag, startPoint x: 477, startPoint y: 319, endPoint x: 533, endPoint y: 319, distance: 56.0
click at [533, 332] on div at bounding box center [506, 346] width 92 height 29
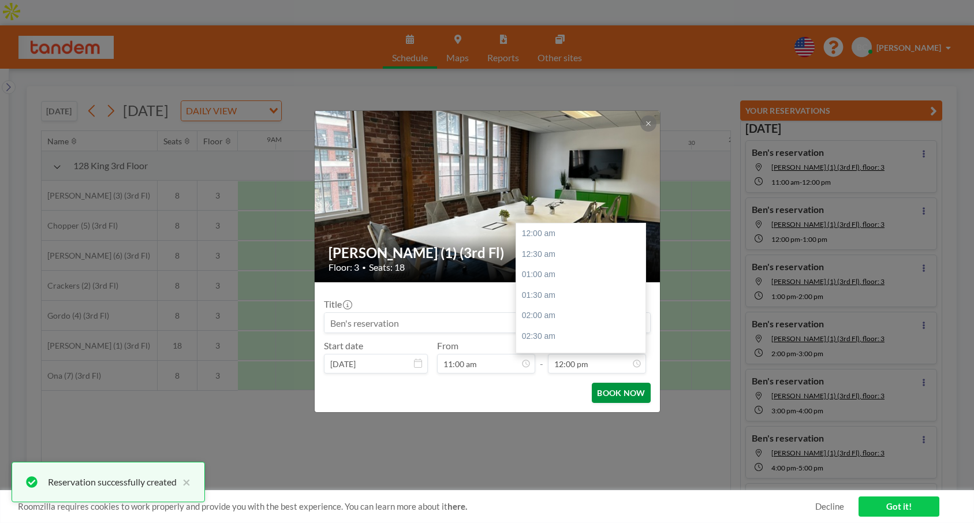
scroll to position [493, 0]
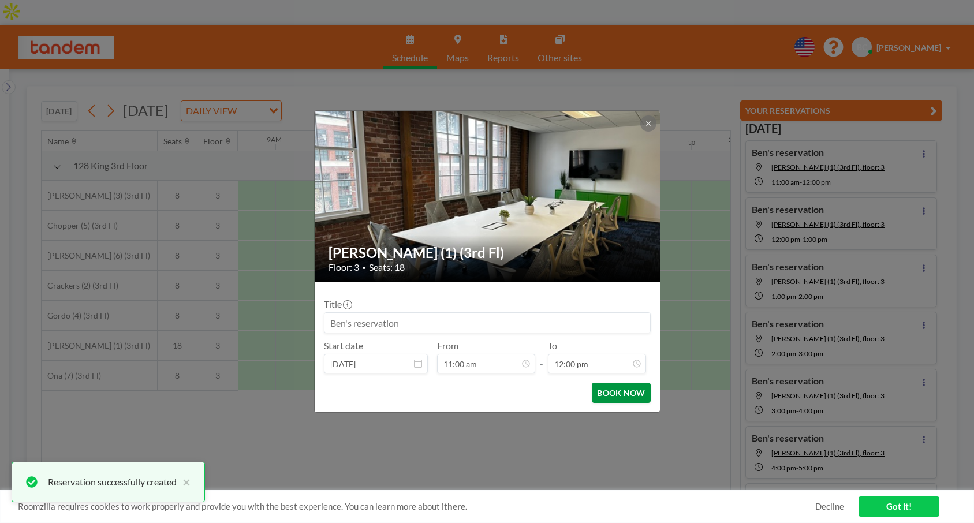
click at [615, 393] on button "BOOK NOW" at bounding box center [621, 393] width 58 height 20
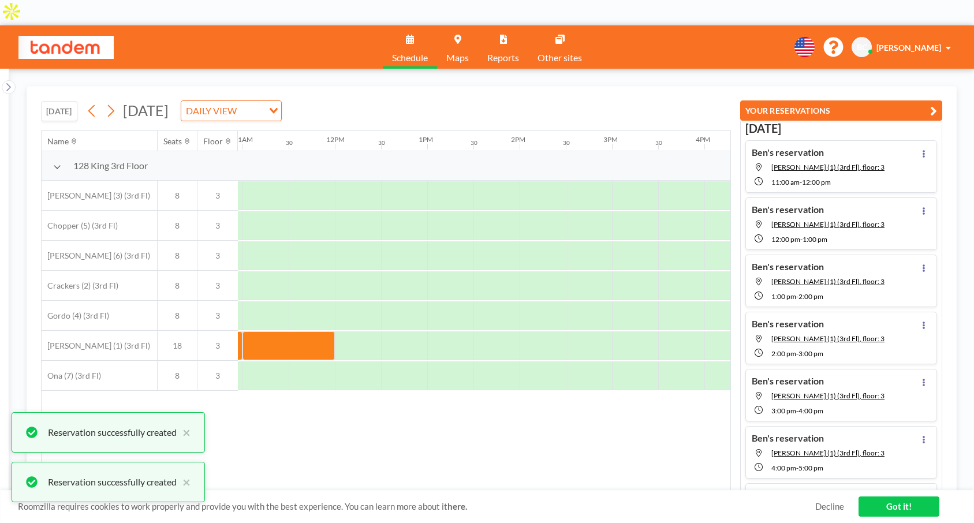
scroll to position [0, 1044]
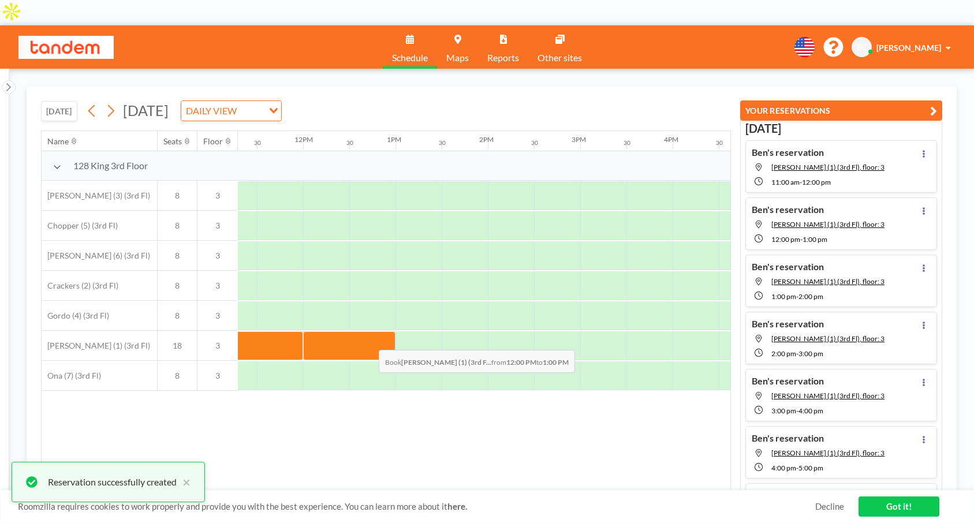
drag, startPoint x: 340, startPoint y: 316, endPoint x: 370, endPoint y: 316, distance: 30.0
click at [370, 332] on div at bounding box center [349, 346] width 92 height 29
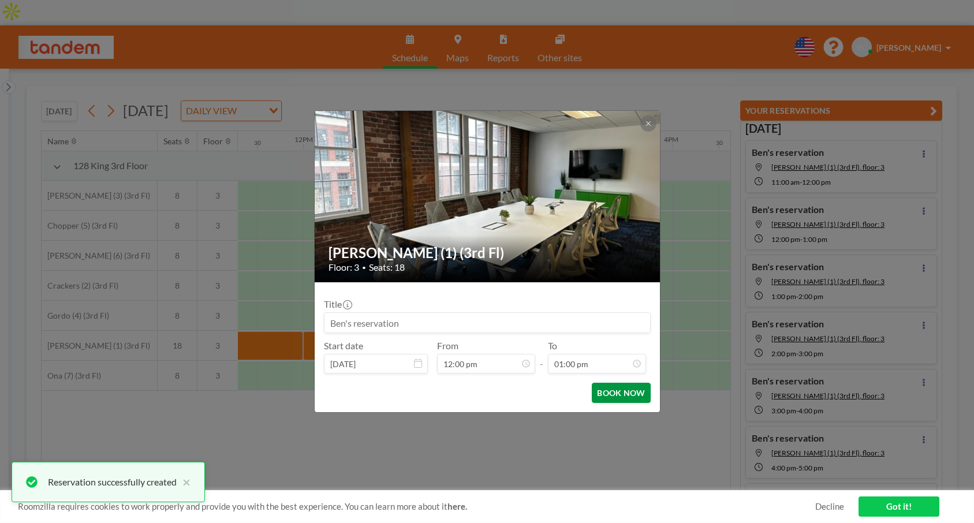
scroll to position [493, 0]
click at [619, 396] on button "BOOK NOW" at bounding box center [621, 393] width 58 height 20
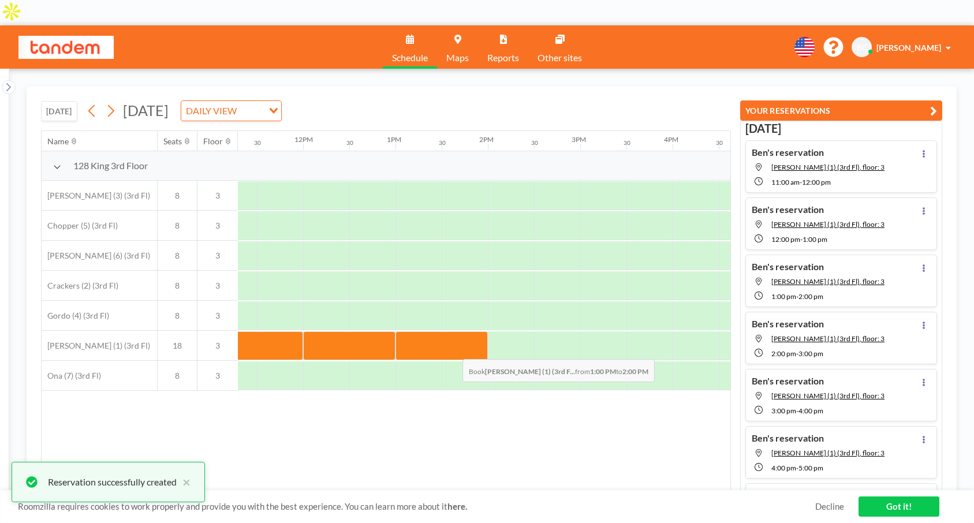
drag, startPoint x: 421, startPoint y: 324, endPoint x: 453, endPoint y: 325, distance: 32.4
click at [453, 332] on div at bounding box center [442, 346] width 92 height 29
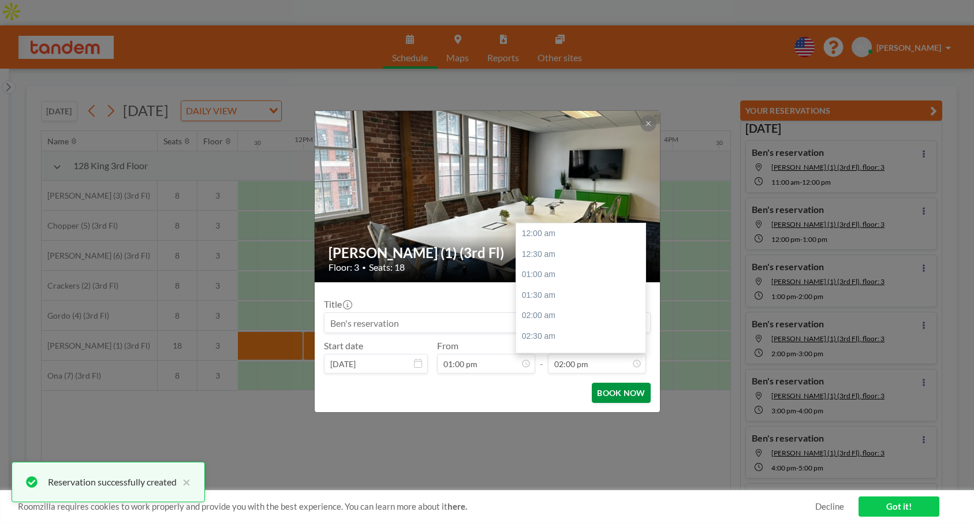
scroll to position [576, 0]
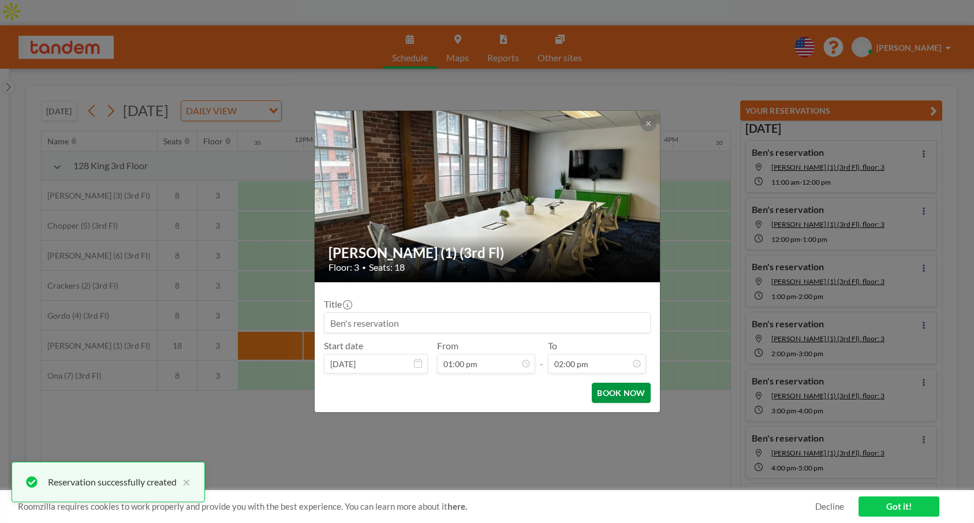
click at [623, 396] on button "BOOK NOW" at bounding box center [621, 393] width 58 height 20
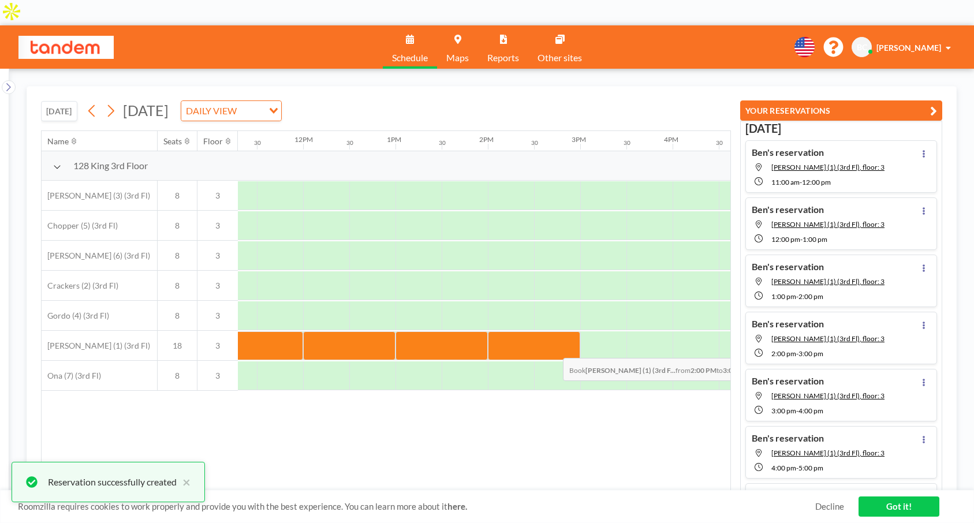
drag, startPoint x: 524, startPoint y: 323, endPoint x: 554, endPoint y: 324, distance: 30.0
click at [554, 332] on div at bounding box center [534, 346] width 92 height 29
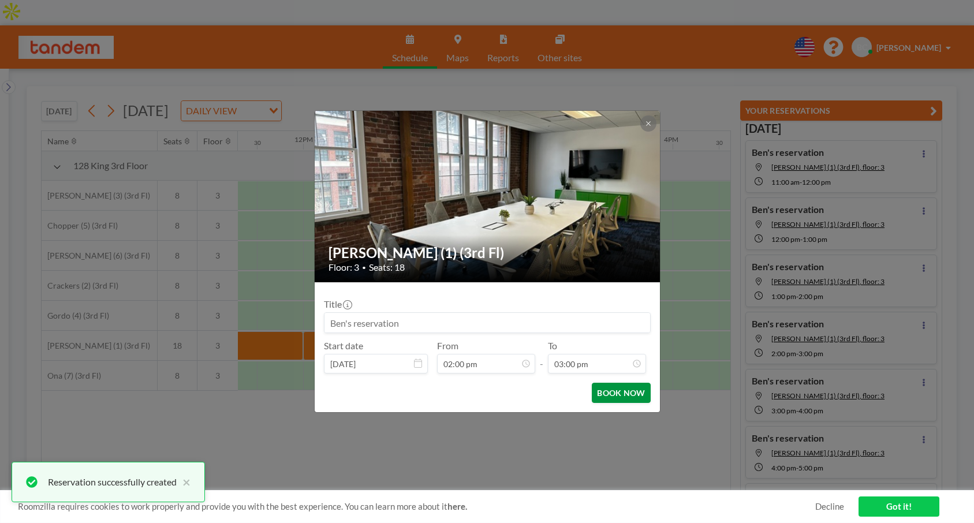
click at [642, 394] on button "BOOK NOW" at bounding box center [621, 393] width 58 height 20
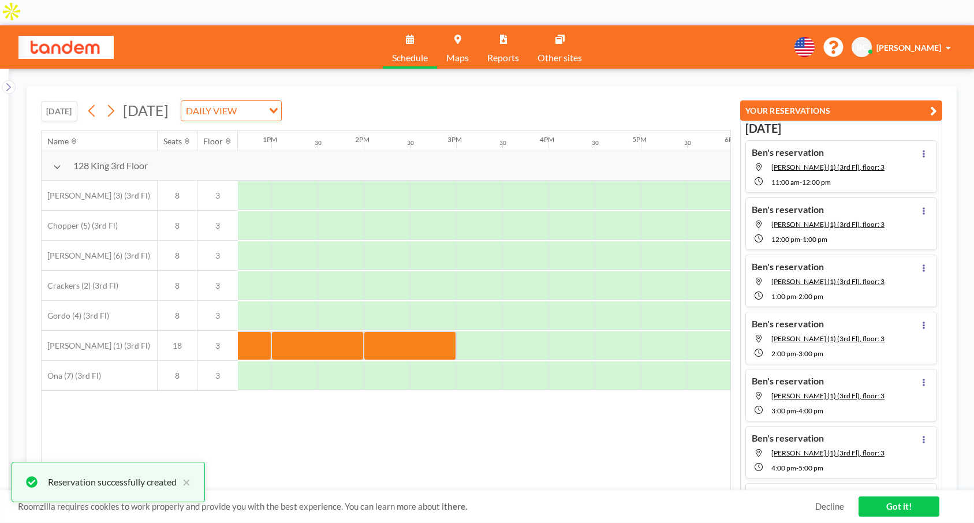
scroll to position [0, 1171]
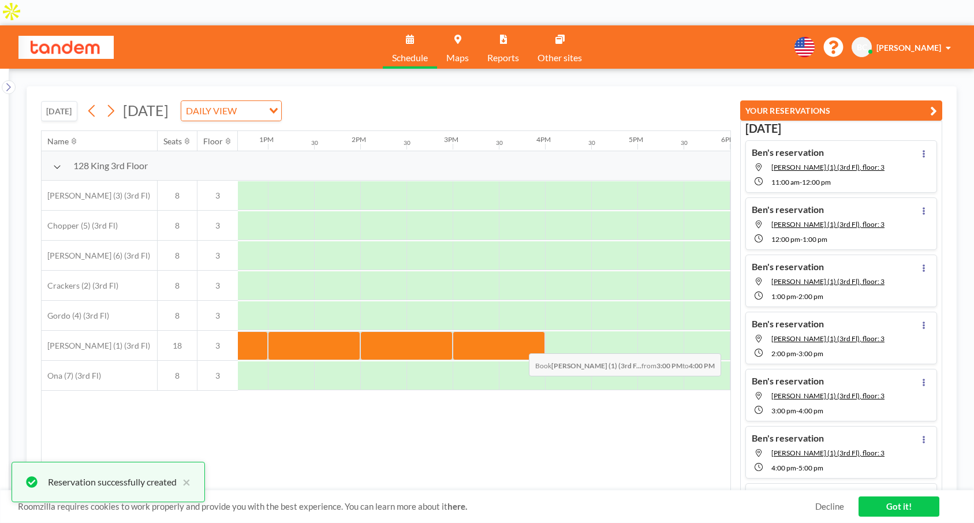
drag, startPoint x: 489, startPoint y: 318, endPoint x: 520, endPoint y: 319, distance: 31.2
click at [520, 332] on div at bounding box center [499, 346] width 92 height 29
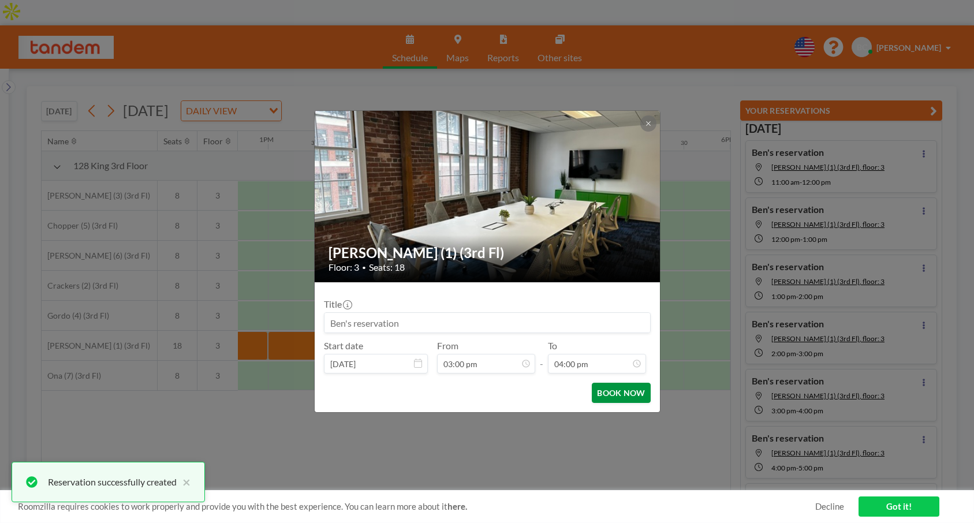
scroll to position [658, 0]
click at [639, 398] on button "BOOK NOW" at bounding box center [621, 393] width 58 height 20
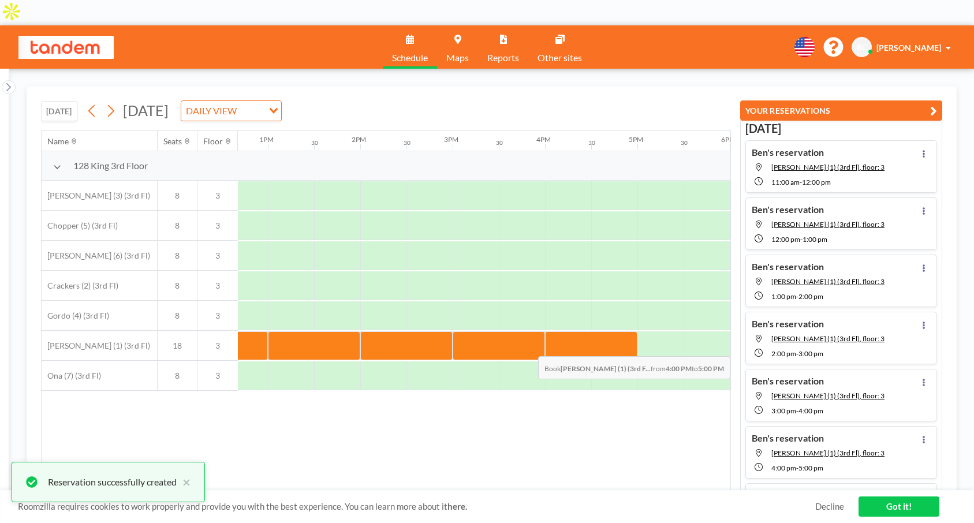
drag, startPoint x: 576, startPoint y: 322, endPoint x: 608, endPoint y: 322, distance: 32.3
click at [608, 332] on div at bounding box center [591, 346] width 92 height 29
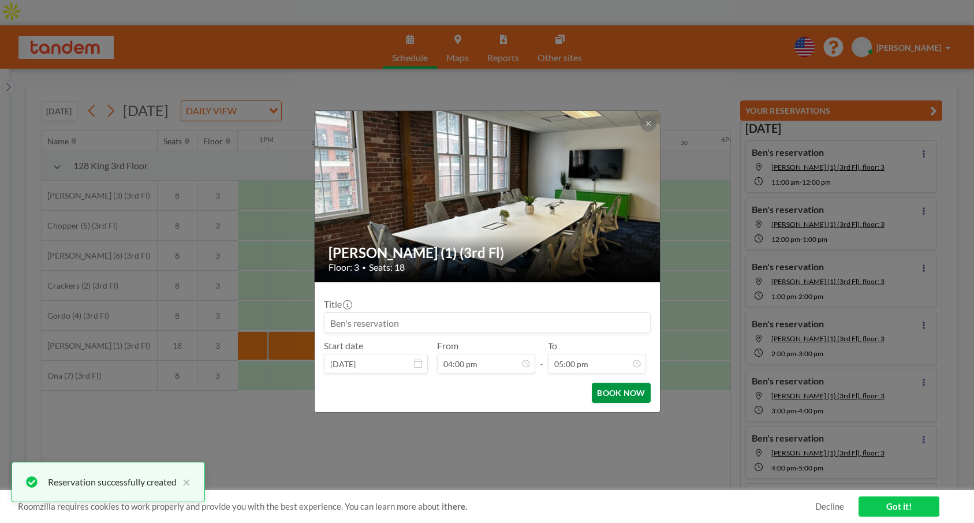
click at [636, 399] on button "BOOK NOW" at bounding box center [621, 393] width 58 height 20
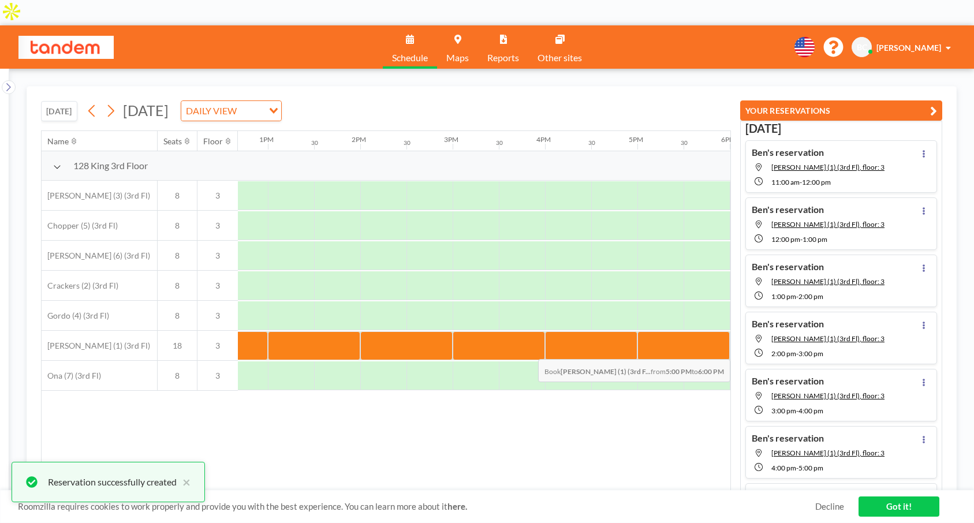
drag, startPoint x: 657, startPoint y: 325, endPoint x: 689, endPoint y: 325, distance: 31.2
click at [689, 332] on div at bounding box center [684, 346] width 92 height 29
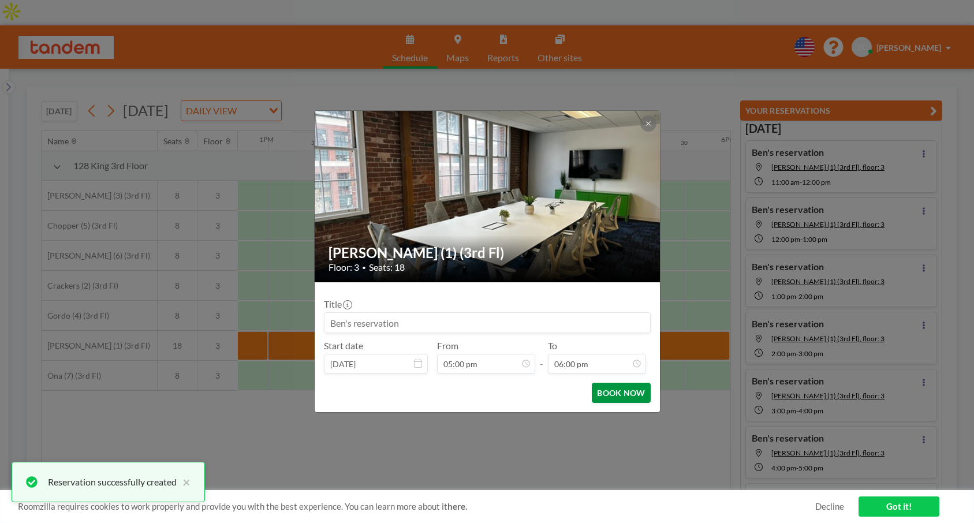
scroll to position [740, 0]
click at [615, 393] on button "BOOK NOW" at bounding box center [621, 393] width 58 height 20
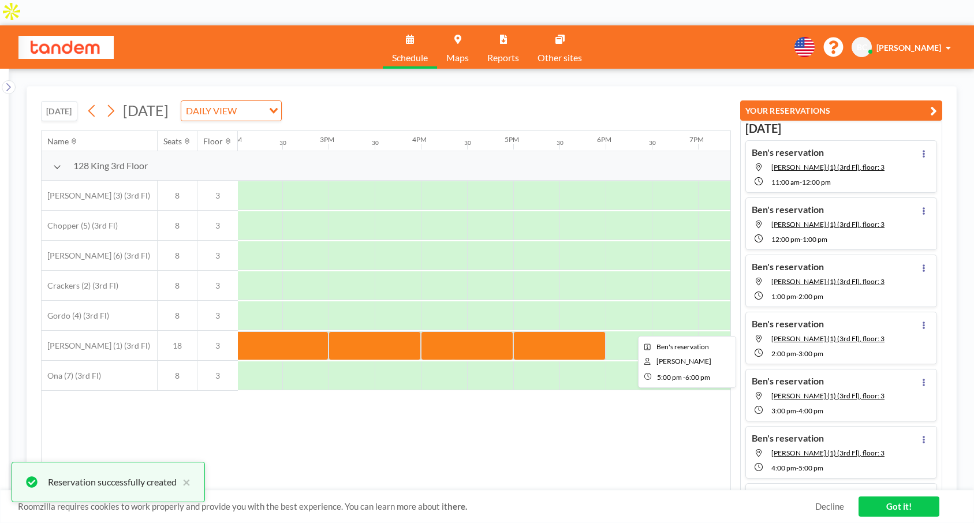
scroll to position [0, 1297]
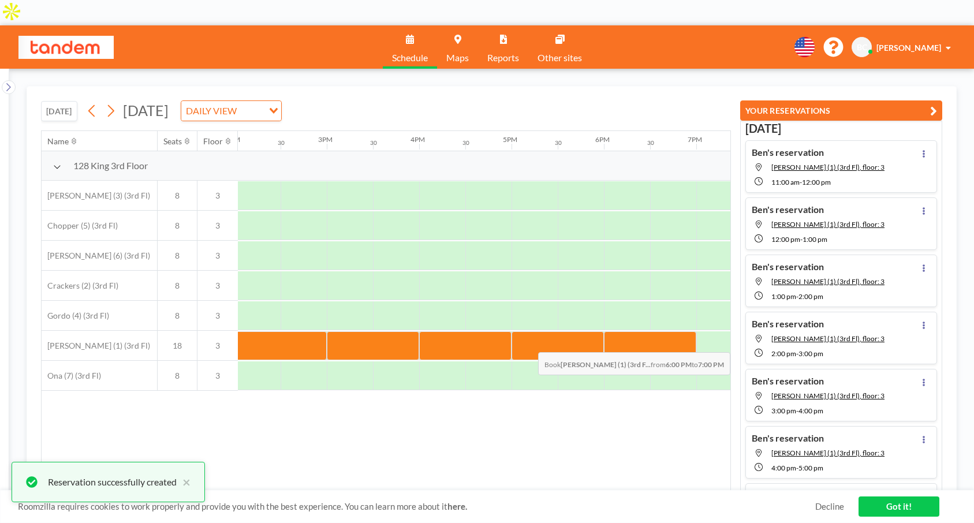
drag, startPoint x: 624, startPoint y: 318, endPoint x: 687, endPoint y: 318, distance: 63.0
click at [687, 332] on div at bounding box center [650, 346] width 92 height 29
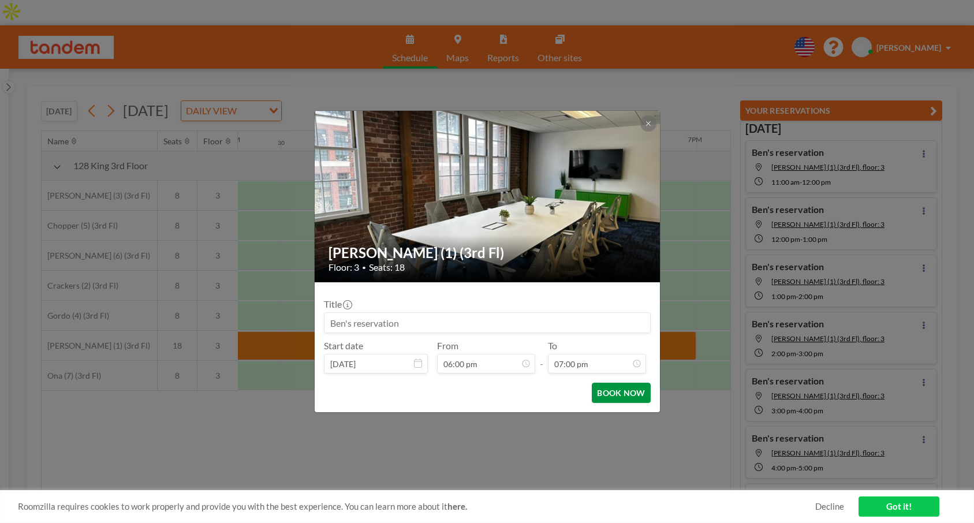
scroll to position [782, 0]
click at [604, 393] on button "BOOK NOW" at bounding box center [621, 393] width 58 height 20
